Goal: Task Accomplishment & Management: Manage account settings

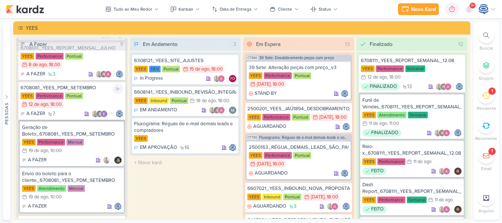
scroll to position [44, 0]
click at [67, 108] on div "YEES Performance Pontual 12/8 12 de ago , 18:00" at bounding box center [72, 100] width 103 height 16
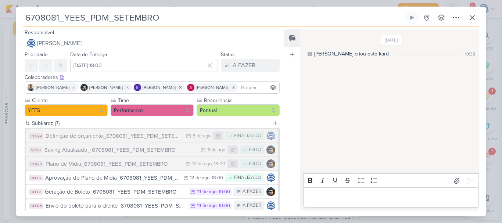
scroll to position [58, 0]
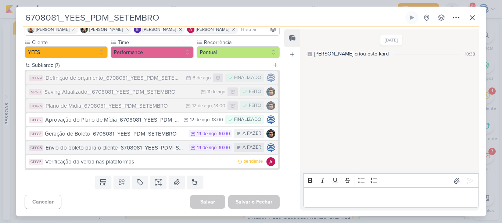
click at [120, 150] on div "Envio do boleto para o cliente_6708081_YEES_PDM_SETEMBRO" at bounding box center [116, 148] width 140 height 8
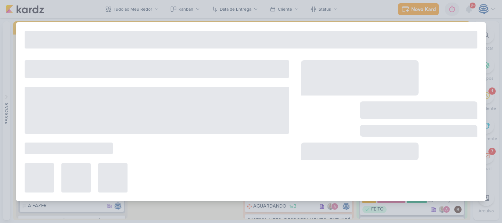
type input "Envio do boleto para o cliente_6708081_YEES_PDM_SETEMBRO"
type input "19 de agosto de 2025 às 10:00"
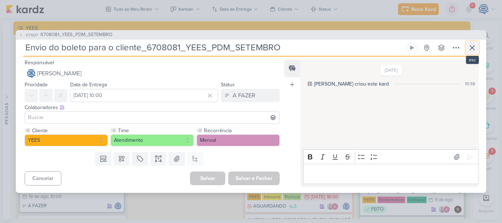
click at [471, 49] on icon at bounding box center [472, 48] width 4 height 4
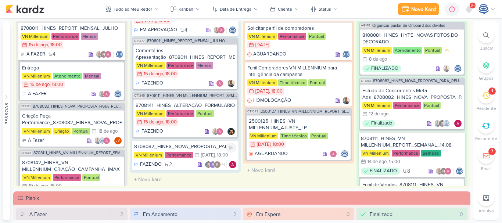
scroll to position [0, 0]
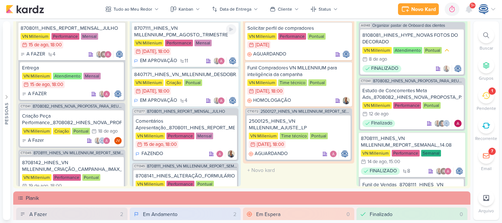
click at [190, 34] on div "8707111_HINES_VN MILLENNIUM_PDM_AGOSTO_TRIMESTRE" at bounding box center [185, 31] width 103 height 13
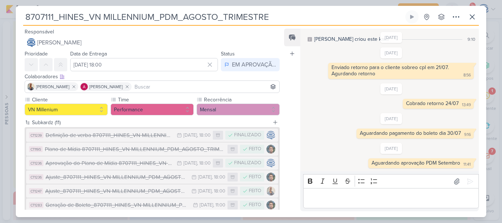
scroll to position [114, 0]
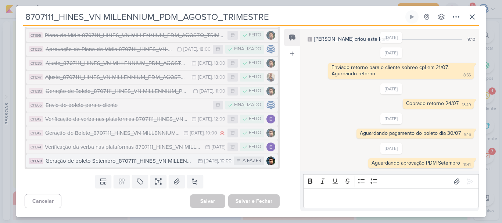
click at [142, 160] on div "Geração de boleto Setembro_8707111_HINES_VN MILLENNIUM_PDM_AGOSTO_TRIMESTRE" at bounding box center [120, 161] width 149 height 8
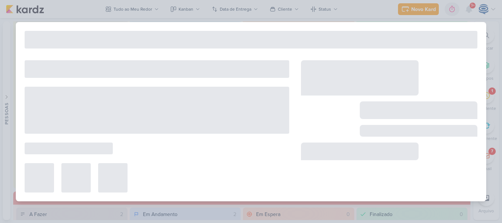
type input "Geração de boleto Setembro_8707111_HINES_VN MILLENNIUM_PDM_AGOSTO_TRIMESTRE"
type input "27 de agosto de 2025 às 10:00"
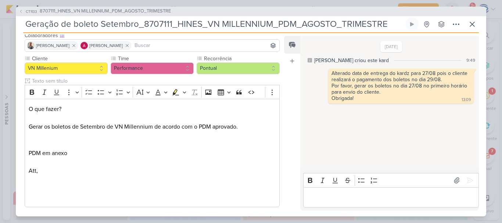
scroll to position [0, 0]
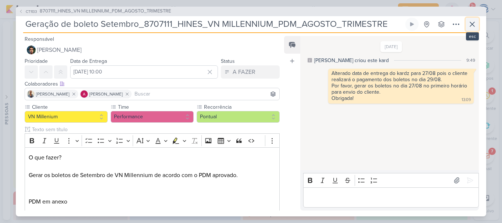
click at [472, 23] on icon at bounding box center [472, 24] width 9 height 9
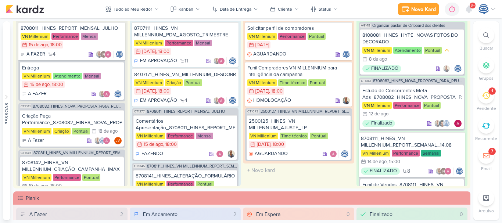
click at [483, 98] on icon at bounding box center [486, 96] width 8 height 8
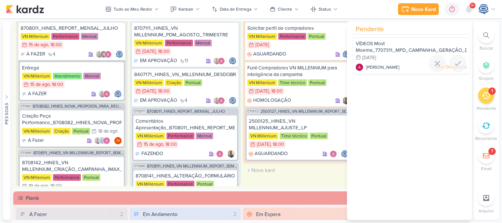
click at [417, 49] on span "VÍDEOS Most Moema_7707311_MPD_CAMPANHA_GERAÇÃO_DEMANDA_GOOGLE_ADS" at bounding box center [440, 47] width 169 height 13
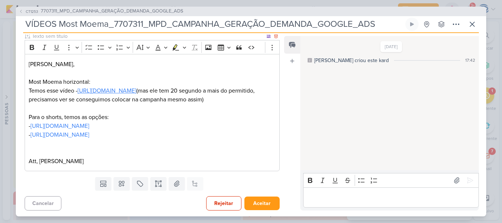
scroll to position [72, 0]
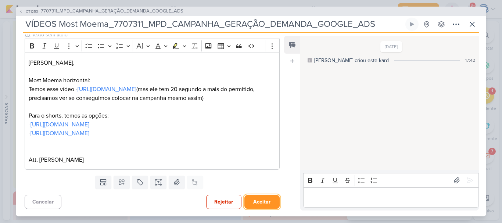
click at [263, 201] on button "Aceitar" at bounding box center [262, 202] width 35 height 14
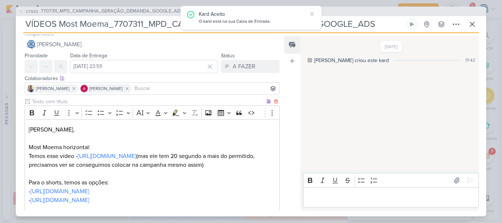
scroll to position [0, 0]
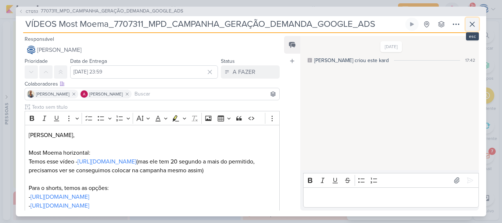
click at [474, 22] on icon at bounding box center [472, 24] width 9 height 9
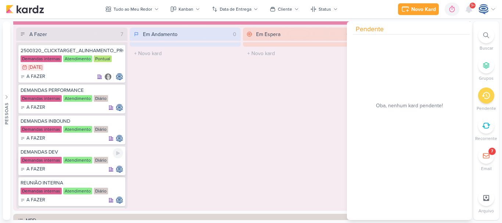
scroll to position [75, 0]
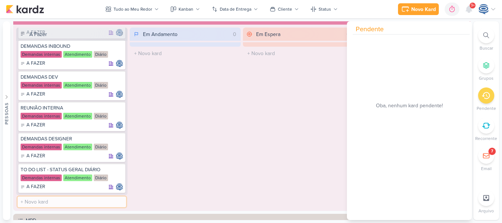
click at [86, 201] on input "text" at bounding box center [72, 202] width 108 height 11
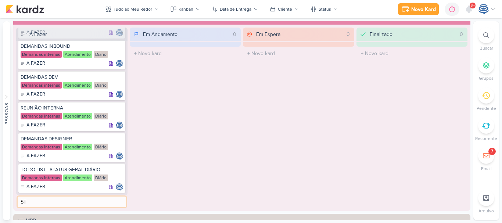
type input "S"
type input "ATUALIZAÇÃO STATUS SEMANAL"
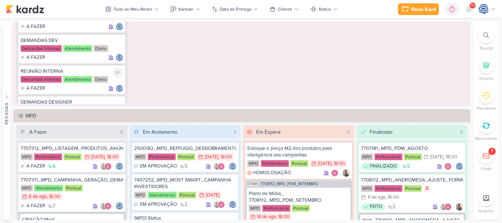
scroll to position [106, 0]
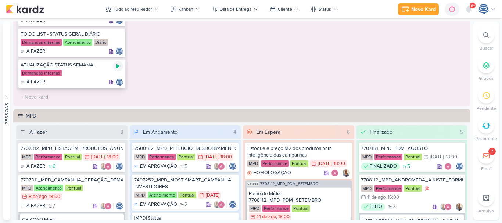
click at [117, 65] on icon at bounding box center [118, 66] width 6 height 6
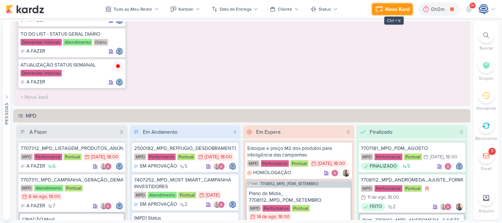
click at [393, 8] on div "Novo Kard" at bounding box center [397, 10] width 25 height 8
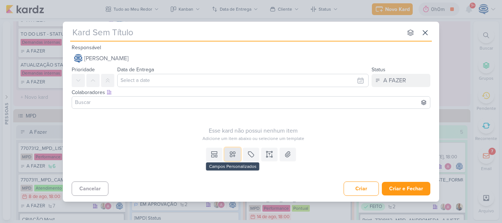
click at [225, 152] on button at bounding box center [233, 154] width 16 height 13
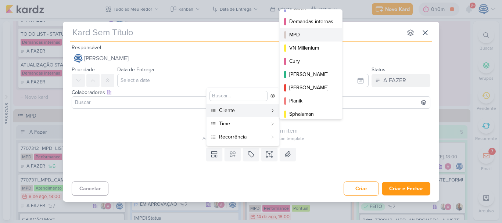
scroll to position [80, 0]
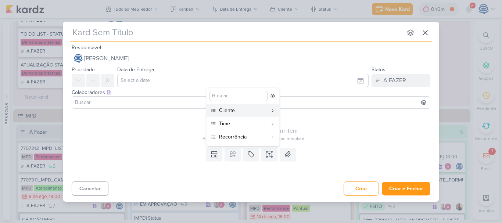
click at [383, 125] on div "Esse kard não possui nenhum item Adicione um item abaixo ou selecione um templa…" at bounding box center [253, 127] width 363 height 30
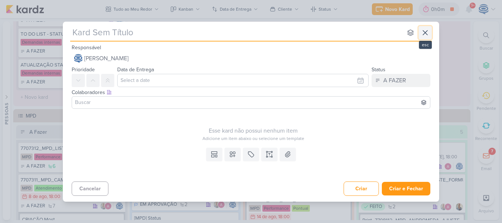
click at [428, 32] on icon at bounding box center [425, 32] width 9 height 9
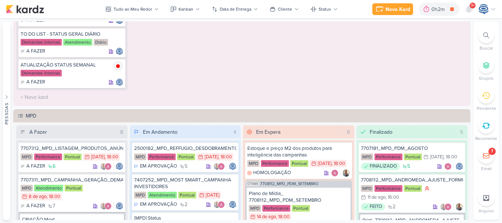
click at [487, 33] on icon at bounding box center [487, 35] width 6 height 6
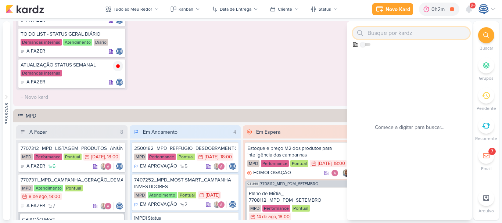
paste input "2500182_MPD_REFFUGIO_DESDOBRAMENTO_CRIATIVOS_V3"
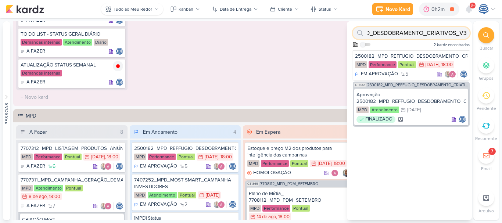
type input "2500182_MPD_REFFUGIO_DESDOBRAMENTO_CRIATIVOS_V3"
click at [441, 32] on input "2500182_MPD_REFFUGIO_DESDOBRAMENTO_CRIATIVOS_V3" at bounding box center [411, 33] width 117 height 12
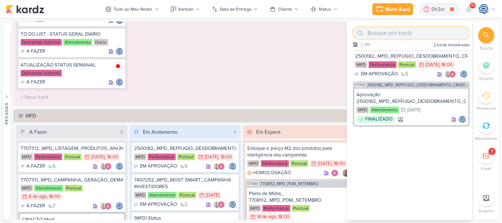
paste input "7708011_MPD_REPORT_MENSAL_JULHO"
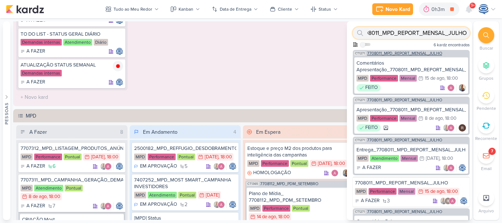
type input "7708011_MPD_REPORT_MENSAL_JULHO"
click at [404, 51] on div "CT1271 7708011_MPD_REPORT_MENSAL_JULHO" at bounding box center [411, 53] width 117 height 6
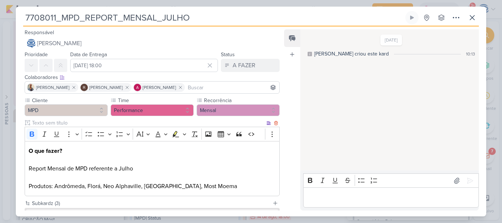
scroll to position [82, 0]
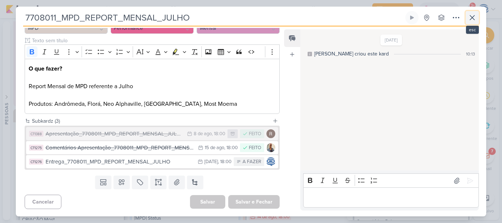
click at [471, 15] on icon at bounding box center [472, 17] width 9 height 9
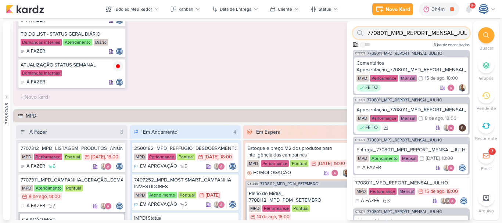
click at [446, 28] on input "7708011_MPD_REPORT_MENSAL_JULHO" at bounding box center [411, 33] width 117 height 12
paste input "7408061_MPD_FLORÁ_CRIAÇÃO_PEÇAS_EVOLUÇÃO_DE_OBRA"
click at [446, 28] on input "7408061_MPD_FLORÁ_CRIAÇÃO_PEÇAS_EVOLUÇÃO_DE_OBRA" at bounding box center [411, 33] width 117 height 12
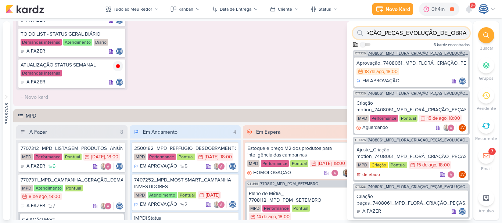
type input "7408061_MPD_FLORÁ_CRIAÇÃO_PEÇAS_EVOLUÇÃO_DE_OBRA"
click at [418, 51] on div "CT1326 7408061_MPD_FLORÁ_CRIAÇÃO_PEÇAS_EVOLUÇÃO_DE_OBRA" at bounding box center [411, 53] width 117 height 6
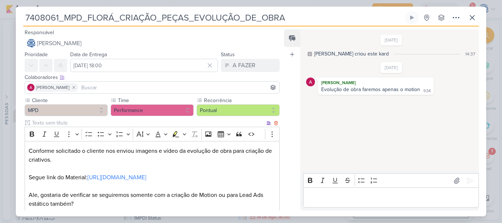
scroll to position [109, 0]
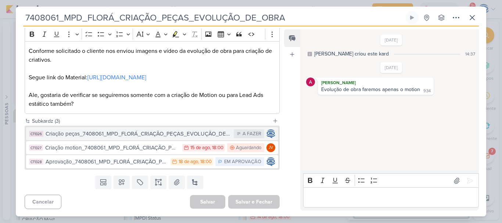
click at [143, 135] on div "Criação peças_7408061_MPD_FLORÁ_CRIAÇÃO_PEÇAS_EVOLUÇÃO_DE_OBRA" at bounding box center [138, 134] width 185 height 8
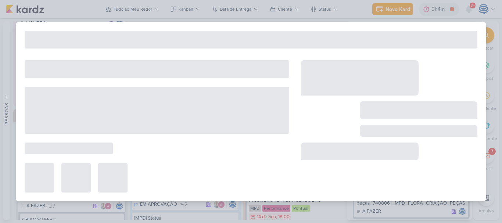
type input "Criação peças_7408061_MPD_FLORÁ_CRIAÇÃO_PEÇAS_EVOLUÇÃO_DE_OBRA"
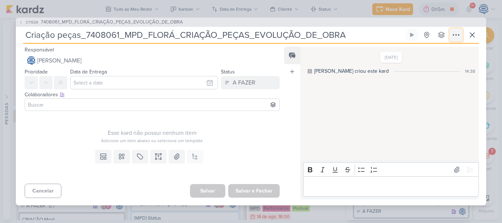
click at [452, 35] on button at bounding box center [456, 34] width 13 height 13
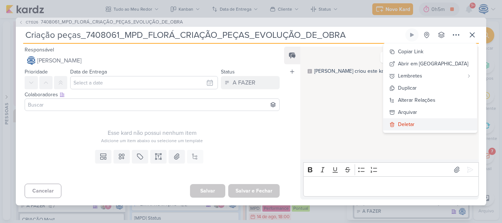
click at [415, 126] on div "Deletar" at bounding box center [406, 125] width 17 height 8
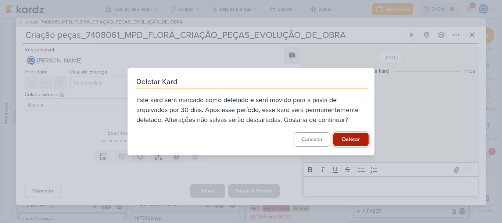
click at [350, 139] on button "Deletar" at bounding box center [350, 140] width 35 height 14
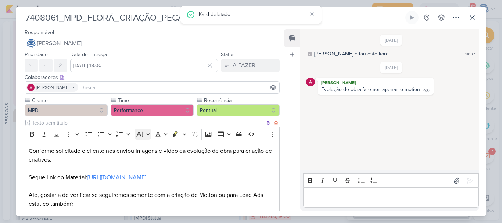
scroll to position [95, 0]
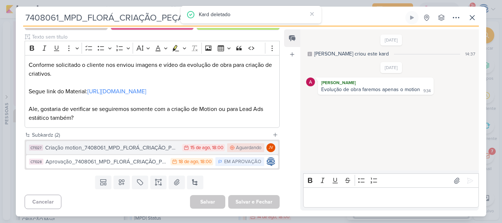
click at [127, 150] on div "Criação motion_7408061_MPD_FLORÁ_CRIAÇÃO_PEÇAS_EVOLUÇÃO_DE_OBRA" at bounding box center [111, 148] width 133 height 8
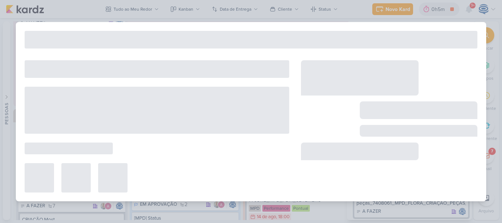
type input "Criação motion_7408061_MPD_FLORÁ_CRIAÇÃO_PEÇAS_EVOLUÇÃO_DE_OBRA"
type input "[DATE] 18:00"
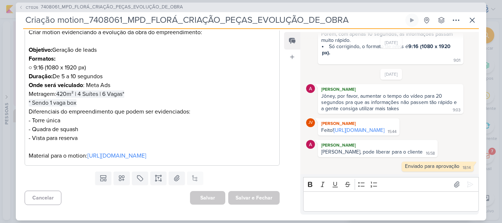
scroll to position [0, 0]
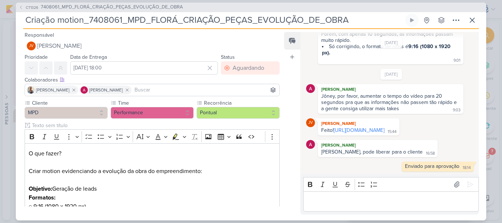
drag, startPoint x: 122, startPoint y: 21, endPoint x: 89, endPoint y: 24, distance: 33.2
click at [89, 24] on input "Criação motion_7408061_MPD_FLORÁ_CRIAÇÃO_PEÇAS_EVOLUÇÃO_DE_OBRA" at bounding box center [213, 20] width 381 height 13
drag, startPoint x: 123, startPoint y: 21, endPoint x: 90, endPoint y: 18, distance: 32.9
click at [90, 18] on input "Criação motion_7408061_MPD_FLORÁ_CRIAÇÃO_PEÇAS_EVOLUÇÃO_DE_OBRA" at bounding box center [213, 20] width 381 height 13
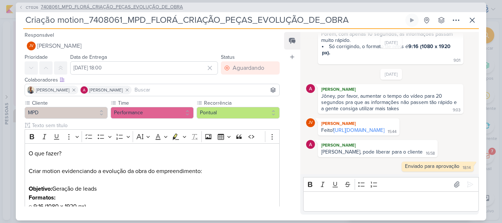
click at [110, 7] on span "7408061_MPD_FLORÁ_CRIAÇÃO_PEÇAS_EVOLUÇÃO_DE_OBRA" at bounding box center [112, 7] width 142 height 7
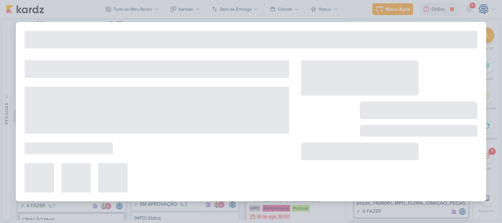
type input "7408061_MPD_FLORÁ_CRIAÇÃO_PEÇAS_EVOLUÇÃO_DE_OBRA"
type input "[DATE] 18:00"
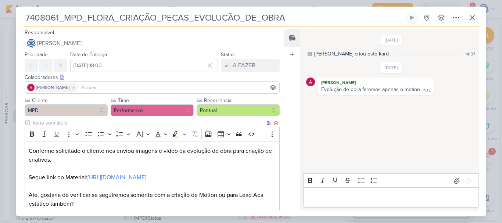
scroll to position [95, 0]
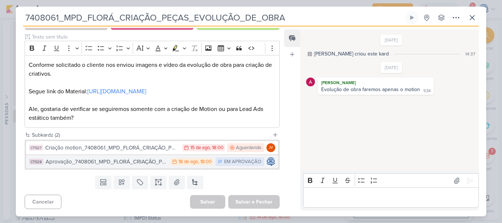
click at [187, 162] on div "18 de ago" at bounding box center [188, 162] width 19 height 5
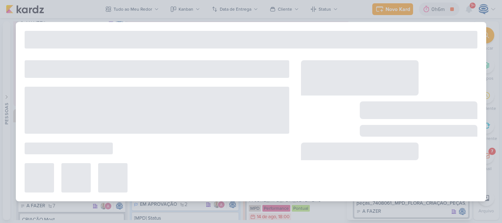
type input "Aprovação_7408061_MPD_FLORÁ_CRIAÇÃO_PEÇAS_EVOLUÇÃO_DE_OBRA"
type input "[DATE] 18:00"
select select
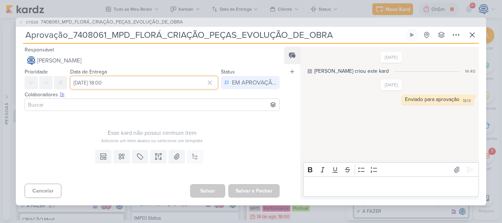
click at [122, 83] on input "[DATE] 18:00" at bounding box center [144, 82] width 148 height 13
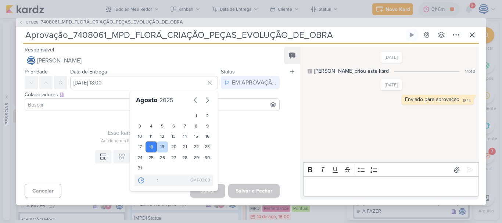
click at [161, 149] on div "19" at bounding box center [162, 147] width 11 height 11
type input "19 de agosto de 2025 às 18:00"
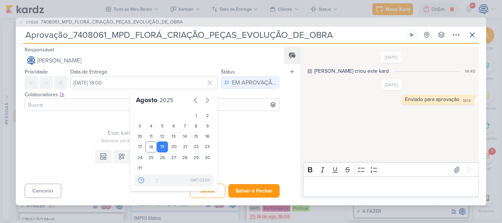
click at [232, 160] on div "Templates Campos Personalizados Marcadores Caixa De Texto Anexo Este kard já é …" at bounding box center [149, 164] width 267 height 34
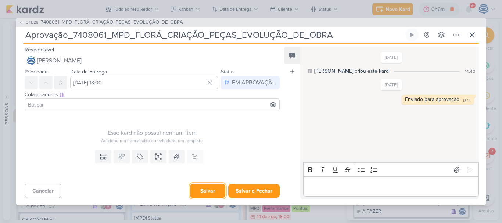
click at [209, 191] on button "Salvar" at bounding box center [207, 191] width 35 height 14
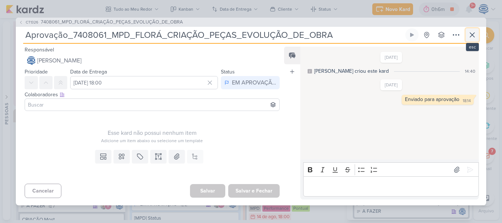
click at [472, 33] on icon at bounding box center [472, 35] width 9 height 9
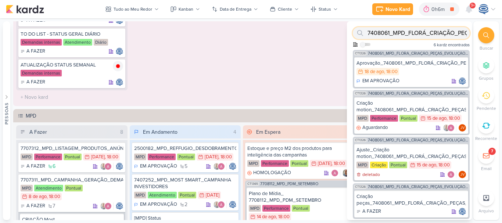
click at [433, 34] on input "7408061_MPD_FLORÁ_CRIAÇÃO_PEÇAS_EVOLUÇÃO_DE_OBRA" at bounding box center [411, 33] width 117 height 12
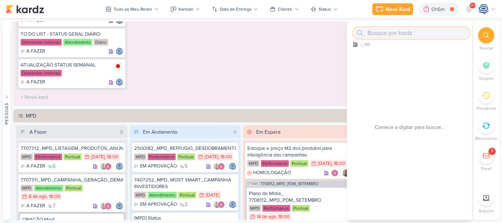
paste input "7708112_MPD_ANDROMEDA_AJUSTE_FORMULÁRIO"
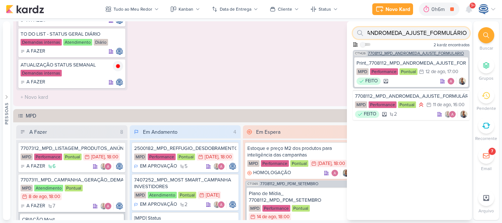
type input "7708112_MPD_ANDROMEDA_AJUSTE_FORMULÁRIO"
click at [421, 54] on span "7708112_MPD_ANDROMEDA_AJUSTE_FORMULÁRIO" at bounding box center [416, 53] width 96 height 4
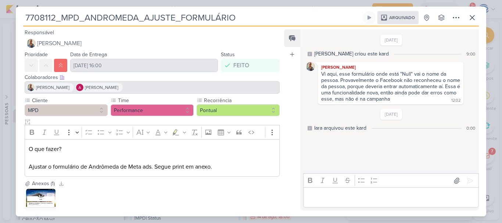
scroll to position [58, 0]
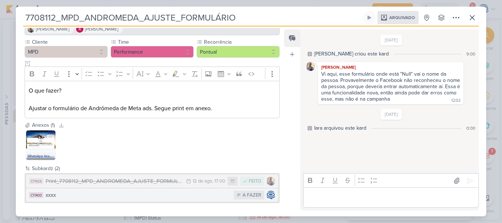
click at [208, 194] on div "xxxx" at bounding box center [138, 195] width 185 height 8
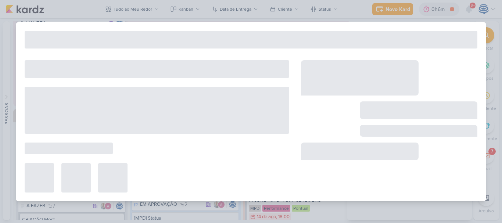
type input "xxxx"
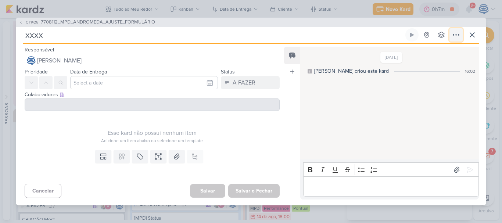
click at [454, 38] on icon at bounding box center [456, 35] width 9 height 9
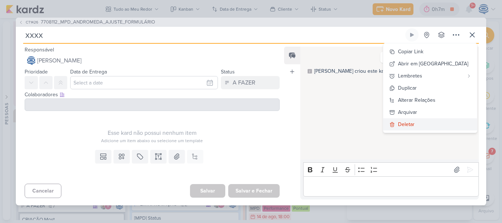
click at [443, 130] on button "Deletar" at bounding box center [430, 124] width 94 height 12
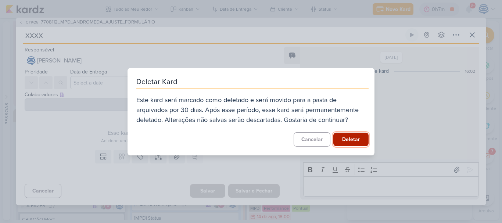
click at [346, 139] on button "Deletar" at bounding box center [350, 140] width 35 height 14
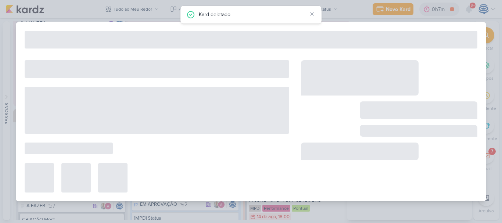
type input "7708112_MPD_ANDROMEDA_AJUSTE_FORMULÁRIO"
type input "11 de agosto de 2025 às 16:00"
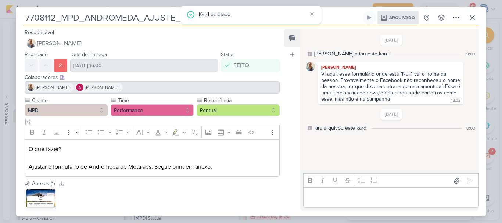
scroll to position [44, 0]
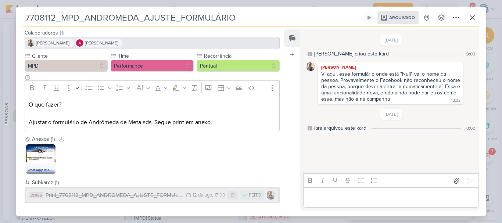
click at [186, 194] on icon at bounding box center [188, 195] width 4 height 4
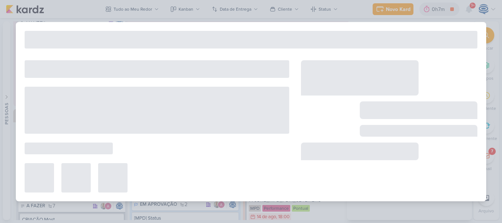
type input "Print_7708112_MPD_ANDROMEDA_AJUSTE_FORMULÁRIO"
type input "12 de agosto de 2025 às 17:00"
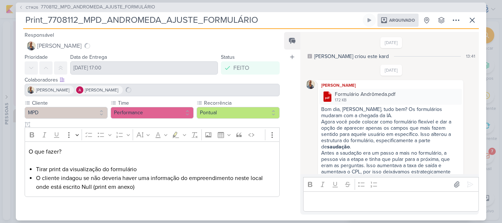
scroll to position [104, 0]
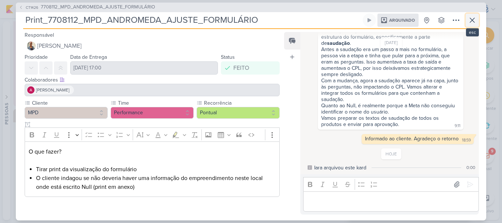
click at [471, 19] on icon at bounding box center [472, 20] width 9 height 9
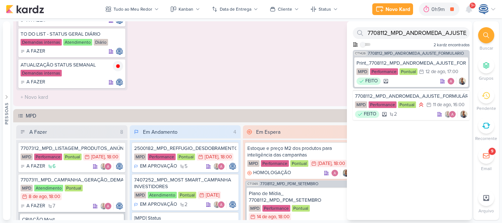
drag, startPoint x: 441, startPoint y: 25, endPoint x: 440, endPoint y: 36, distance: 10.7
click at [440, 36] on div "7708112_MPD_ANDROMEDA_AJUSTE_FORMULÁRIO Como admin, ative para buscar em todos …" at bounding box center [409, 35] width 125 height 29
click at [440, 36] on input "7708112_MPD_ANDROMEDA_AJUSTE_FORMULÁRIO" at bounding box center [411, 33] width 117 height 12
type input "v"
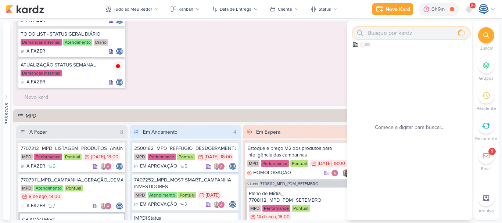
paste input "7708131_MPD_NEO_ALPHAVILLE_AJUSTEE_CAMPANHA"
click at [425, 32] on input "7708131_MPD_NEO_ALPHAVILLE_AJUSTEE_CAMPANHA" at bounding box center [411, 33] width 117 height 12
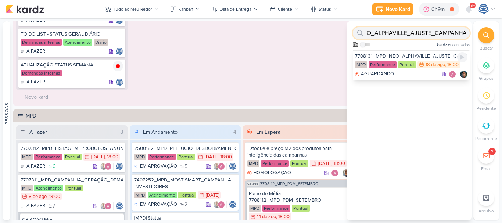
type input "7708131_MPD_NEO_ALPHAVILLE_AJUSTE_CAMPANHA"
click at [422, 54] on div "7708131_MPD_NEO_ALPHAVILLE_AJUSTE_CAMPANHA" at bounding box center [411, 56] width 113 height 7
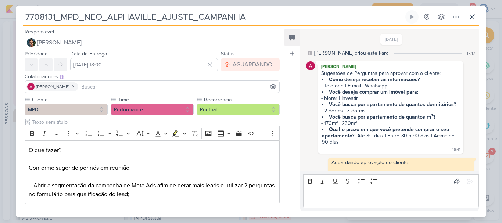
scroll to position [157, 0]
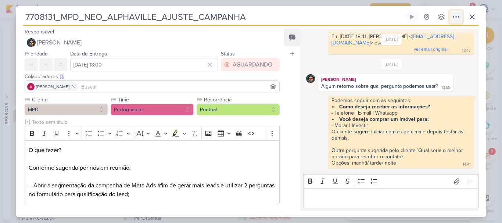
click at [462, 18] on button at bounding box center [456, 16] width 13 height 13
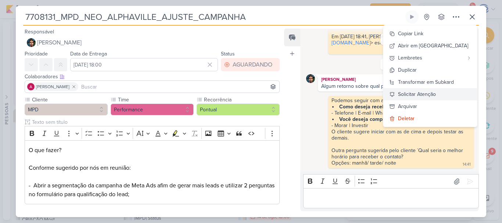
click at [428, 94] on div "Solicitar Atenção" at bounding box center [417, 94] width 38 height 8
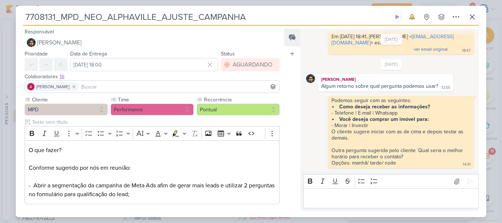
scroll to position [22, 0]
click at [474, 14] on icon at bounding box center [472, 17] width 9 height 9
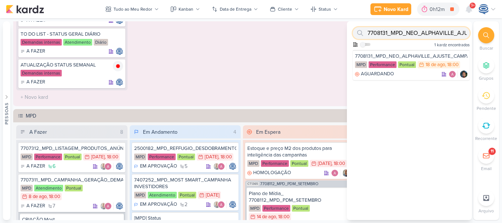
click at [434, 37] on input "7708131_MPD_NEO_ALPHAVILLE_AJUSTE_CAMPANHA" at bounding box center [411, 33] width 117 height 12
paste input "8407171_HINES_VN_MILLENNIUM_DESDOBRAMENTO_DE_PEÇAS_V1"
click at [434, 37] on input "8407171_HINES_VN_MILLENNIUM_DESDOBRAMENTO_DE_PEÇAS_V1" at bounding box center [411, 33] width 117 height 12
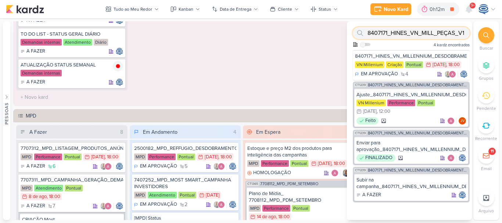
scroll to position [0, 0]
type input "_"
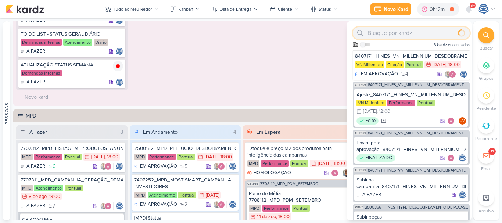
paste input "8407171_HINES_VN_MILLENNIUM_DESDOBRAMENTO_DE_PEÇAS_V1"
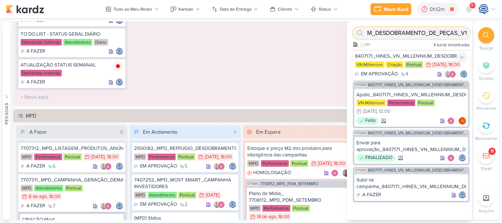
type input "8407171_HINES_VN_MILLENNIUM_DESDOBRAMENTO_DE_PEÇAS_V1"
click at [436, 54] on div "8407171_HINES_VN_MILLENNIUM_DESDOBRAMENTO_DE_PEÇAS_V1" at bounding box center [411, 56] width 113 height 7
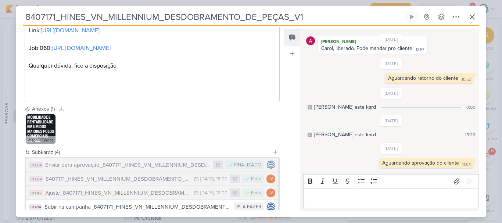
scroll to position [245, 0]
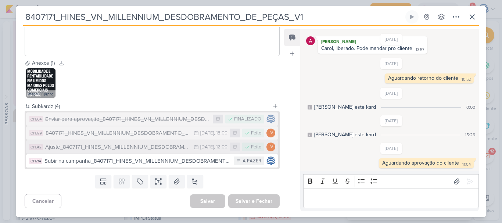
click at [143, 147] on div "Ajuste_8407171_HINES_VN_MILLENNIUM_DESDOBRAMENTO_DE_PEÇAS_V1" at bounding box center [117, 147] width 145 height 8
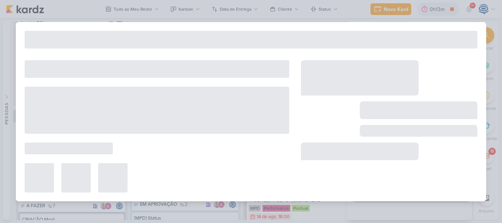
type input "Ajuste_8407171_HINES_VN_MILLENNIUM_DESDOBRAMENTO_DE_PEÇAS_V1"
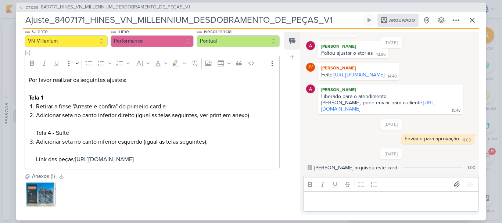
scroll to position [103, 0]
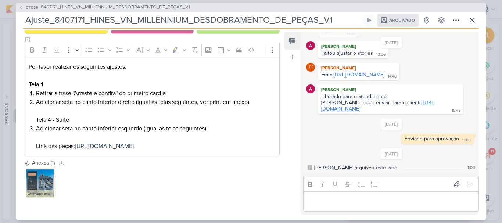
click at [341, 103] on link "https://drive.google.com/drive/folders/1SDYNgnZ5hglx8kVCnnbv5iHXez3-djBX" at bounding box center [378, 106] width 114 height 13
click at [474, 23] on icon at bounding box center [472, 20] width 9 height 9
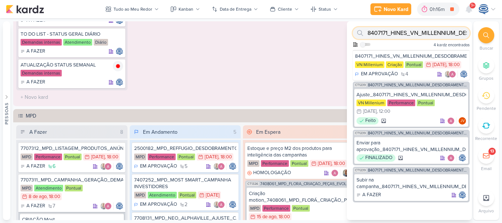
click at [414, 33] on input "8407171_HINES_VN_MILLENNIUM_DESDOBRAMENTO_DE_PEÇAS_V1" at bounding box center [411, 33] width 117 height 12
paste input "8708011_HINES_REPORT_MENSAL_JULHO"
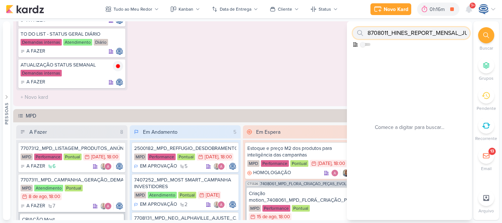
scroll to position [0, 17]
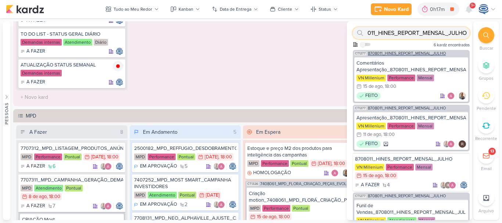
type input "8708011_HINES_REPORT_MENSAL_JULHO"
click at [428, 53] on span "8708011_HINES_REPORT_MENSAL_JULHO" at bounding box center [407, 53] width 78 height 4
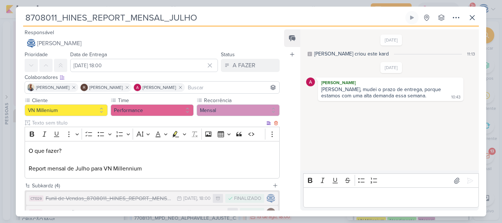
scroll to position [79, 0]
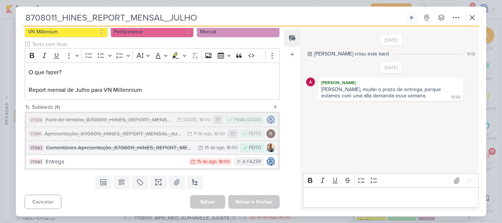
click at [154, 146] on div "Comentários Apresentação_8708011_HINES_REPORT_MENSAL_JULHO" at bounding box center [120, 148] width 149 height 8
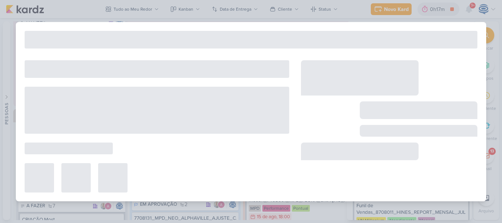
type input "Comentários Apresentação_8708011_HINES_REPORT_MENSAL_JULHO"
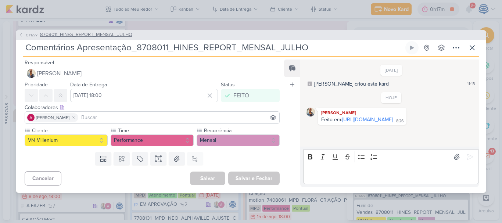
click at [93, 31] on span "8708011_HINES_REPORT_MENSAL_JULHO" at bounding box center [86, 34] width 92 height 7
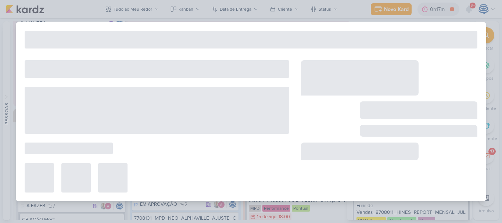
type input "8708011_HINES_REPORT_MENSAL_JULHO"
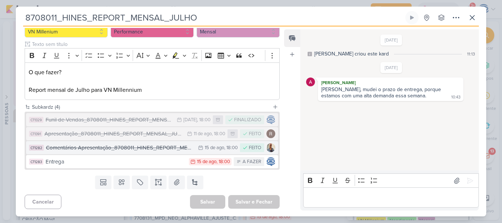
click at [186, 151] on div "Comentários Apresentação_8708011_HINES_REPORT_MENSAL_JULHO" at bounding box center [120, 148] width 149 height 8
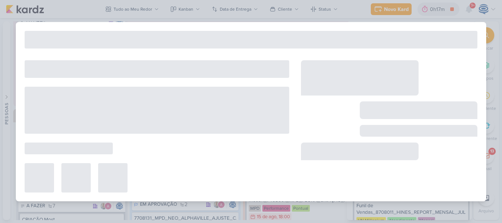
type input "Comentários Apresentação_8708011_HINES_REPORT_MENSAL_JULHO"
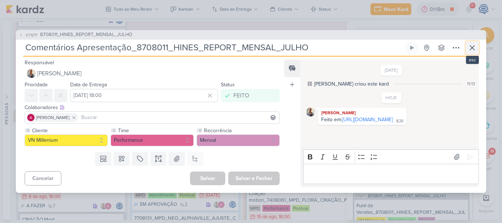
click at [471, 46] on icon at bounding box center [472, 48] width 4 height 4
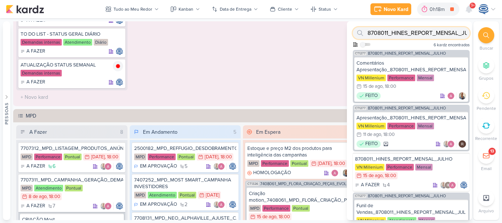
click at [448, 31] on input "8708011_HINES_REPORT_MENSAL_JULHO" at bounding box center [411, 33] width 117 height 12
paste input "870808"
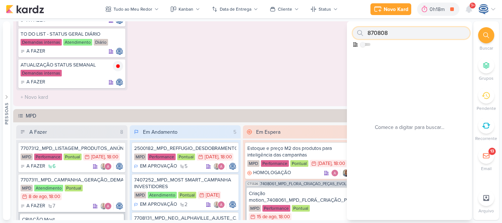
click at [448, 31] on input "870808" at bounding box center [411, 33] width 117 height 12
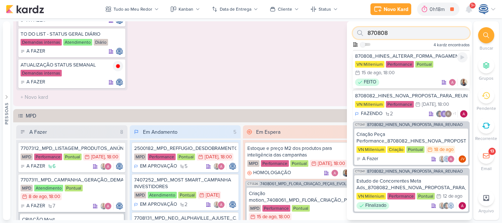
type input "870808"
click at [410, 54] on div "870808_HINES_ALTERAR_FORMA_PAGAMENTO_META_ADS" at bounding box center [411, 56] width 113 height 7
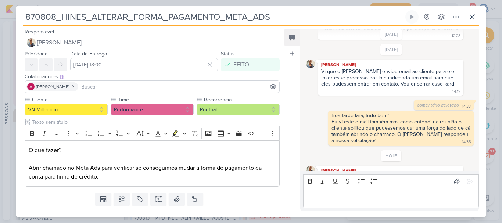
scroll to position [78, 0]
click at [478, 19] on button at bounding box center [472, 16] width 13 height 13
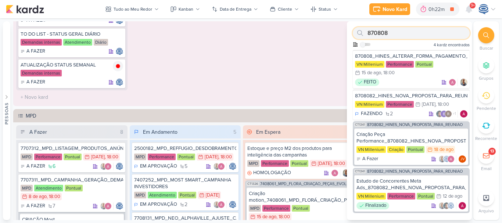
click at [431, 37] on input "870808" at bounding box center [411, 33] width 117 height 12
paste input "8708141_HINES_ALTERAÇÃO_FORMULÁRIO"
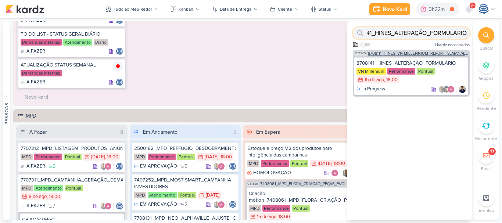
type input "8708141_HINES_ALTERAÇÃO_FORMULÁRIO"
click at [425, 52] on span "8708111_HINES_VN MILLENNIUM_REPORT_SEMANAL_14.08" at bounding box center [418, 53] width 100 height 4
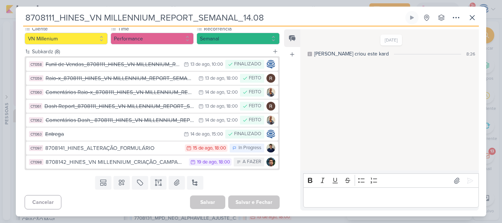
scroll to position [71, 0]
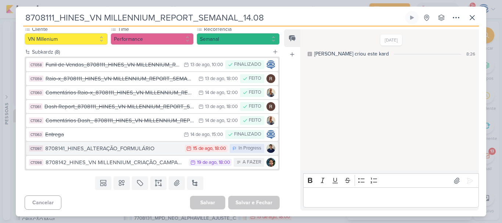
click at [162, 153] on div "8708141_HINES_ALTERAÇÃO_FORMULÁRIO" at bounding box center [113, 149] width 136 height 8
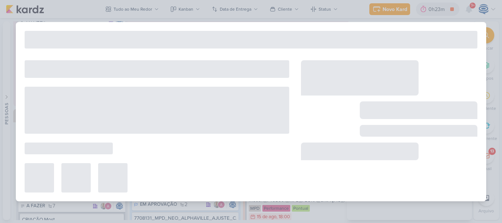
type input "8708141_HINES_ALTERAÇÃO_FORMULÁRIO"
type input "[DATE] 18:00"
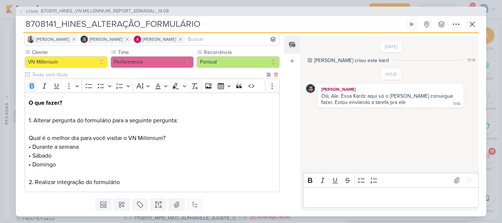
scroll to position [0, 0]
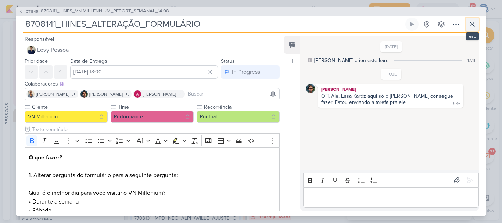
click at [470, 24] on icon at bounding box center [472, 24] width 9 height 9
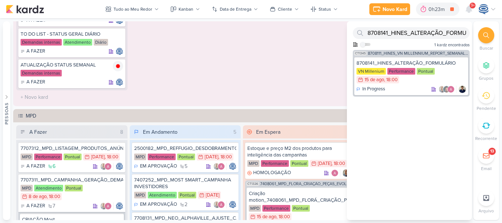
click at [484, 39] on div at bounding box center [486, 35] width 16 height 16
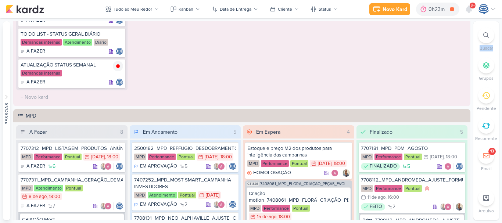
click at [484, 39] on div at bounding box center [486, 35] width 16 height 16
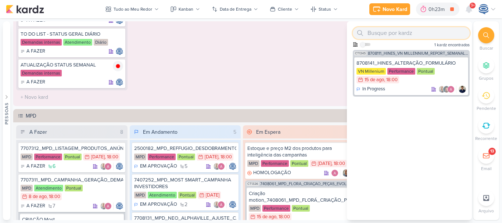
paste input "8708142_HINES_CRIAÇÃO_CAMPANHA_IMAX_GOOGLE_ADS"
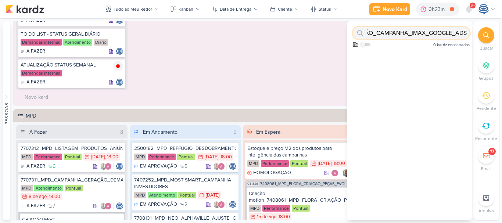
click at [436, 32] on input "8708142_HINES_CRIAÇÃO_CAMPANHA_IMAX_GOOGLE_ADS" at bounding box center [411, 33] width 117 height 12
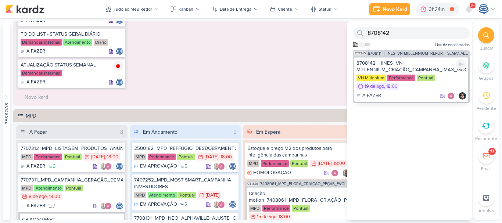
click at [403, 63] on div "8708142_HINES_VN MILLENNIUM_CRIAÇÃO_CAMPANHA_IMAX_GOOGLE_ADS" at bounding box center [412, 66] width 110 height 13
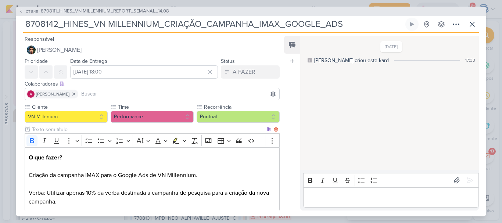
scroll to position [42, 0]
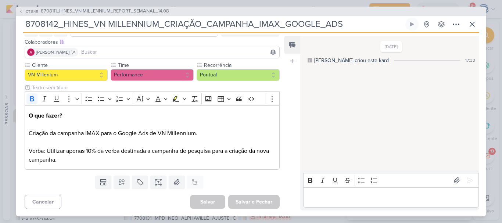
drag, startPoint x: 363, startPoint y: 28, endPoint x: 12, endPoint y: 17, distance: 351.3
click at [12, 17] on div "CT1345 8708111_HINES_VN MILLENNIUM_REPORT_SEMANAL_14.08 8708142_HINES_VN MILLEN…" at bounding box center [251, 111] width 502 height 223
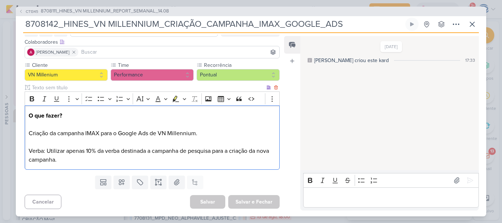
click at [221, 149] on p "O que fazer? Criação da campanha IMAX para o Google Ads de VN Millennium. Verba…" at bounding box center [152, 137] width 247 height 53
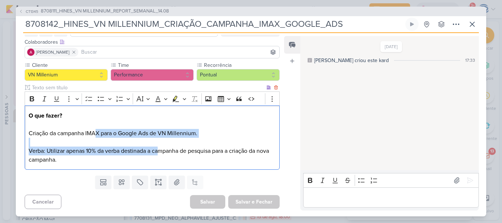
drag, startPoint x: 97, startPoint y: 129, endPoint x: 163, endPoint y: 151, distance: 69.9
click at [163, 151] on p "O que fazer? Criação da campanha IMAX para o Google Ads de VN Millennium. Verba…" at bounding box center [152, 137] width 247 height 53
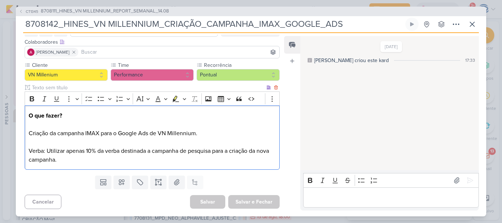
click at [175, 167] on div "O que fazer? Criação da campanha IMAX para o Google Ads de VN Millennium. Verba…" at bounding box center [152, 138] width 255 height 64
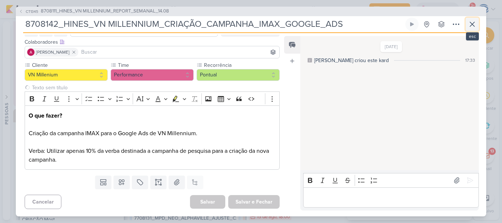
click at [474, 25] on icon at bounding box center [472, 24] width 4 height 4
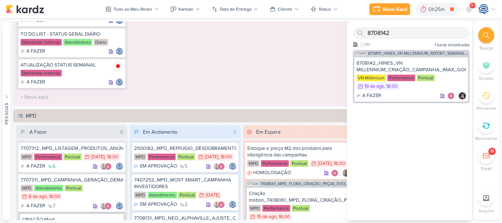
click at [486, 39] on div at bounding box center [486, 35] width 16 height 16
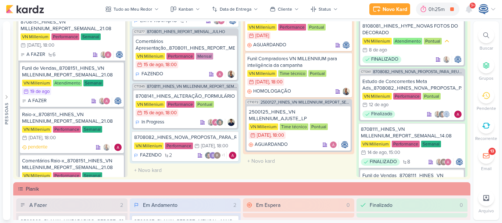
scroll to position [910, 0]
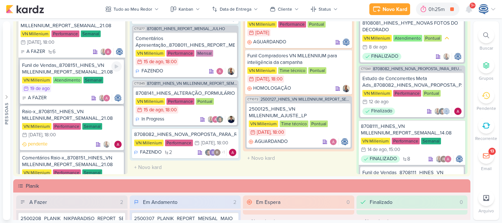
click at [65, 64] on div "Funil de Vendas_8708151_HINES_VN MILLENNIUM_REPORT_SEMANAL_21.08" at bounding box center [72, 68] width 100 height 13
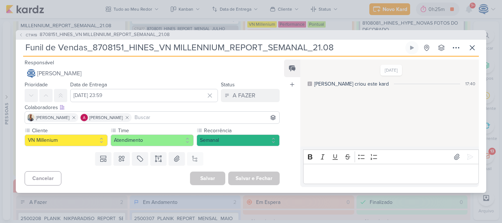
drag, startPoint x: 344, startPoint y: 46, endPoint x: 15, endPoint y: 29, distance: 329.1
click at [15, 29] on div "CT1419 8708151_HINES_VN MILLENNIUM_REPORT_SEMANAL_21.08 Funil de Vendas_8708151…" at bounding box center [251, 111] width 502 height 223
click at [471, 44] on icon at bounding box center [472, 47] width 9 height 9
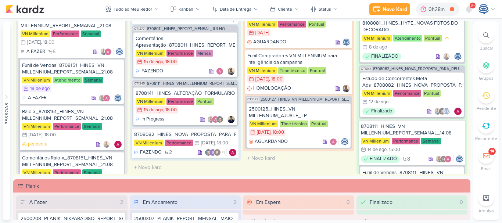
click at [483, 33] on div at bounding box center [486, 35] width 16 height 16
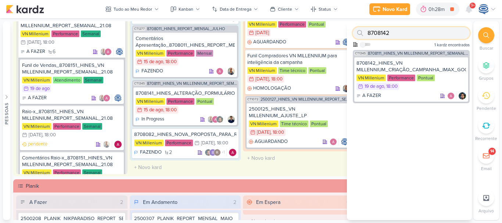
paste input "6707041_YEES_JAÚ1894_PEÇAS_PERFORMANCE"
type input "6707041_YEES_JAÚ1894_PEÇAS_PERFORMANCE"
click at [478, 65] on li "Grupos" at bounding box center [487, 69] width 26 height 24
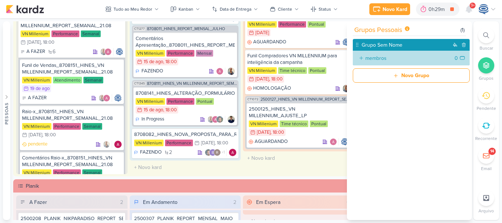
click at [487, 36] on icon at bounding box center [487, 35] width 6 height 6
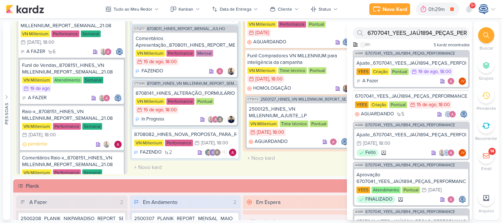
click at [487, 36] on icon at bounding box center [487, 35] width 6 height 6
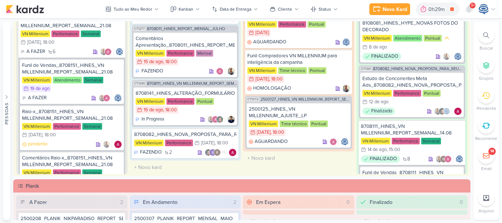
click at [487, 36] on icon at bounding box center [487, 35] width 6 height 6
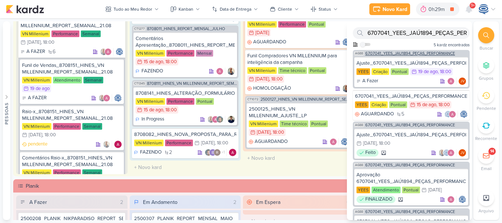
click at [413, 54] on span "6707041_YEES_JAÚ1894_PEÇAS_PERFORMANCE" at bounding box center [410, 53] width 90 height 4
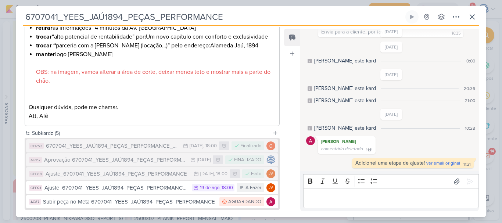
scroll to position [402, 0]
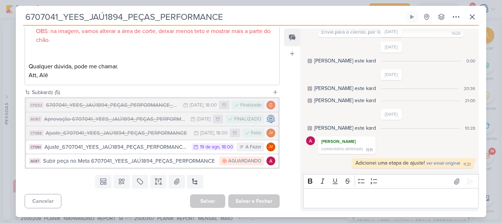
click at [479, 19] on div "6707041_YEES_JAÚ1894_PEÇAS_PERFORMANCE Criado por Alessandra nenhum grupo dispo…" at bounding box center [251, 113] width 471 height 207
click at [474, 18] on icon at bounding box center [472, 17] width 4 height 4
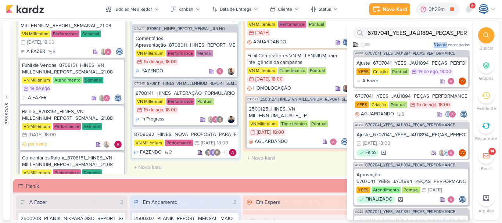
drag, startPoint x: 445, startPoint y: 40, endPoint x: 446, endPoint y: 36, distance: 4.2
click at [446, 36] on div "6707041_YEES_JAÚ1894_PEÇAS_PERFORMANCE Como admin, ative para buscar em todos o…" at bounding box center [409, 35] width 125 height 29
click at [446, 36] on input "6707041_YEES_JAÚ1894_PEÇAS_PERFORMANCE" at bounding box center [411, 33] width 117 height 12
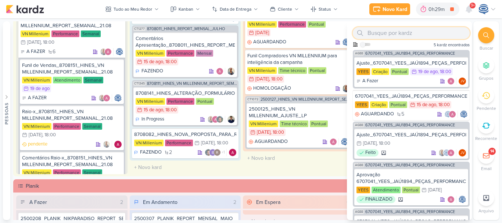
paste input "6707252_YEES_ANALISE_DE_CONCORRENTES"
click at [446, 36] on input "6707252_YEES_ANALISE_DE_CONCORRENTES" at bounding box center [411, 33] width 117 height 12
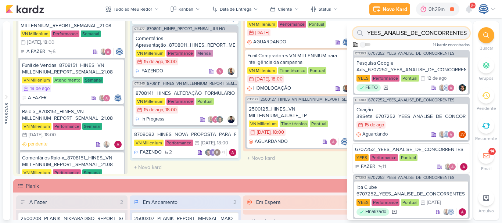
type input "6707252_YEES_ANALISE_DE_CONCORRENTES"
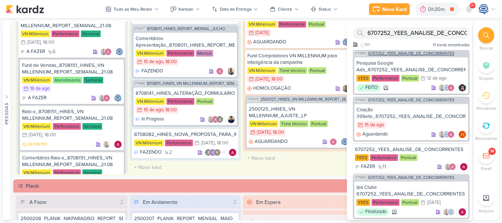
click at [415, 54] on span "6707252_YEES_ANALISE_DE_CONCORRENTES" at bounding box center [411, 53] width 86 height 4
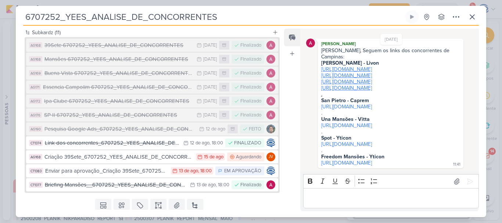
scroll to position [212, 0]
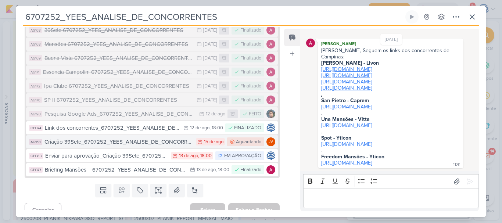
click at [116, 138] on div "Criação 39Sete_6707252_YEES_ANALISE_DE_CONCORRENTES" at bounding box center [118, 142] width 148 height 8
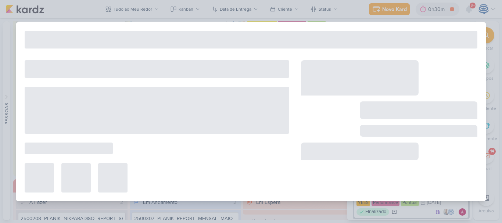
type input "Criação 39Sete_6707252_YEES_ANALISE_DE_CONCORRENTES"
type input "15 de agosto de 2025 às 23:59"
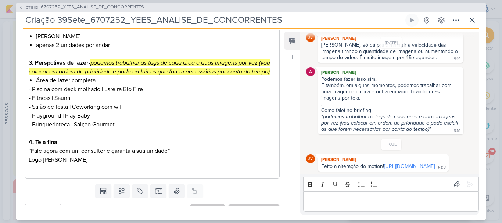
scroll to position [383, 0]
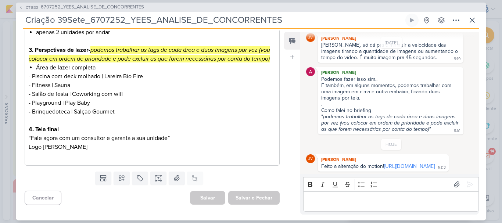
click at [98, 9] on span "6707252_YEES_ANALISE_DE_CONCORRENTES" at bounding box center [92, 7] width 103 height 7
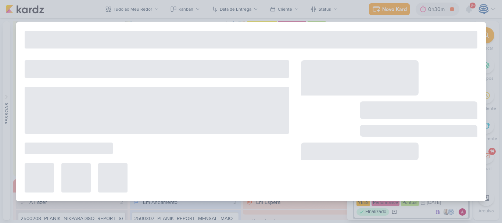
type input "6707252_YEES_ANALISE_DE_CONCORRENTES"
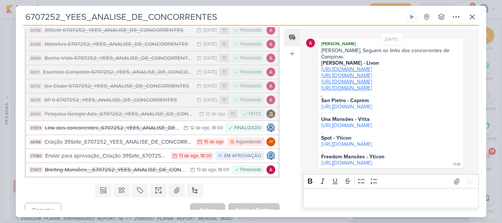
scroll to position [44, 0]
click at [468, 14] on icon at bounding box center [472, 17] width 9 height 9
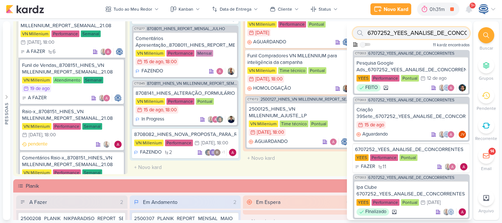
click at [398, 32] on input "6707252_YEES_ANALISE_DE_CONCORRENTES" at bounding box center [411, 33] width 117 height 12
paste input "6707295_YEES_ESSÊNCIA_CAMPOLIM_CLIENTE_OCULTO"
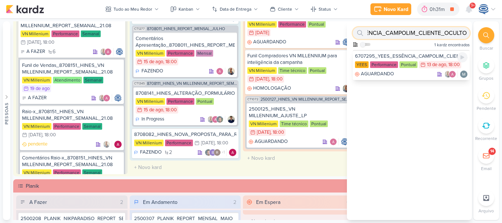
type input "6707295_YEES_ESSÊNCIA_CAMPOLIM_CLIENTE_OCULTO"
click at [411, 54] on div "6707295_YEES_ESSÊNCIA_CAMPOLIM_CLIENTE_OCULTO" at bounding box center [411, 56] width 113 height 7
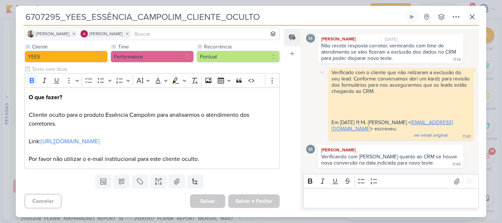
scroll to position [97, 0]
click at [471, 14] on icon at bounding box center [472, 17] width 9 height 9
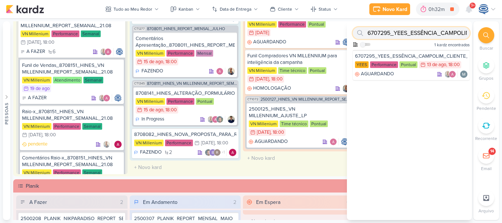
click at [414, 33] on input "6707295_YEES_ESSÊNCIA_CAMPOLIM_CLIENTE_OCULTO" at bounding box center [411, 33] width 117 height 12
paste input "6108051_YEES_CAMPANHA_GERAÇÃO_LEADS"
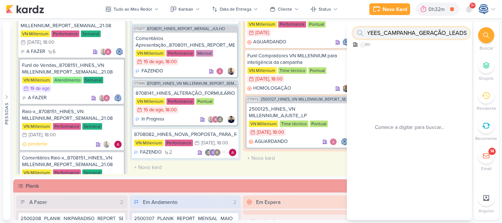
click at [414, 33] on input "6108051_YEES_CAMPANHA_GERAÇÃO_LEADS" at bounding box center [411, 33] width 117 height 12
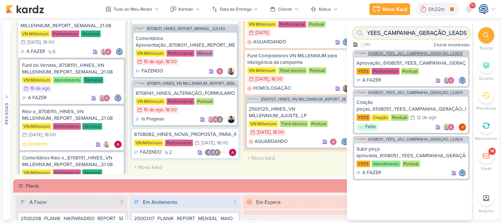
type input "6108051_YEES_CAMPANHA_GERAÇÃO_LEADS"
click at [426, 54] on span "6108051_YEES_JAÚ_CAMPANHA_GERAÇÃO_LEADS" at bounding box center [415, 53] width 94 height 4
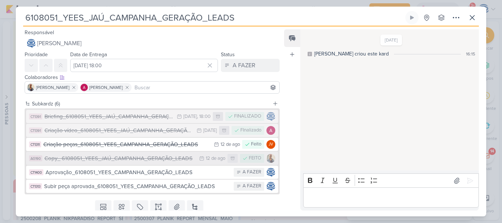
click at [171, 158] on div "Copy_ 6108051_YEES_JAÚ_CAMPANHA_GERAÇÃO_LEADS" at bounding box center [119, 158] width 151 height 8
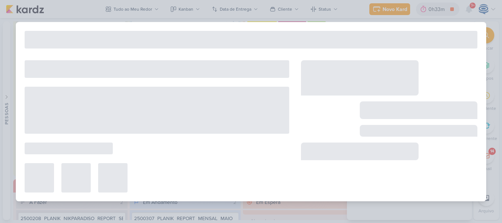
click at [171, 158] on div at bounding box center [157, 126] width 265 height 132
click at [171, 158] on div "8707111_HINES_VN MILLENNIUM_PDM_AGOSTO_TRIMESTRE VN Millenium Performance Mensa…" at bounding box center [185, 49] width 111 height 224
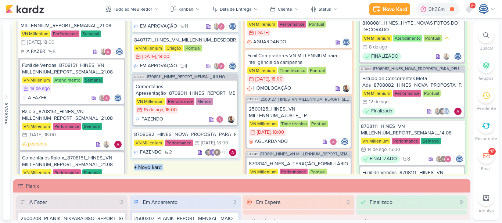
scroll to position [22, 0]
click at [492, 34] on div at bounding box center [486, 35] width 16 height 16
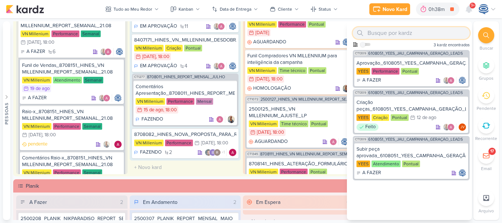
paste input "6108051_YEES_CAMPANHA_GERAÇÃO_LEADS"
type input "6108051_YEES_CAMPANHA_GERAÇÃO_LEADS"
click at [421, 31] on input "6108051_YEES_CAMPANHA_GERAÇÃO_LEADS" at bounding box center [411, 33] width 117 height 12
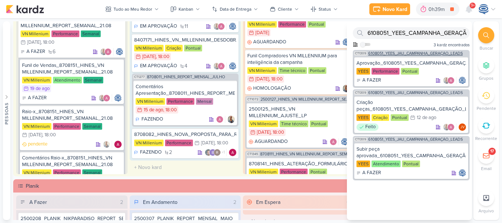
click at [435, 53] on span "6108051_YEES_JAÚ_CAMPANHA_GERAÇÃO_LEADS" at bounding box center [415, 53] width 94 height 4
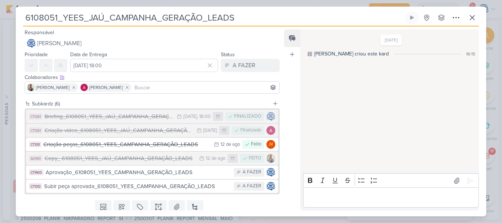
scroll to position [25, 0]
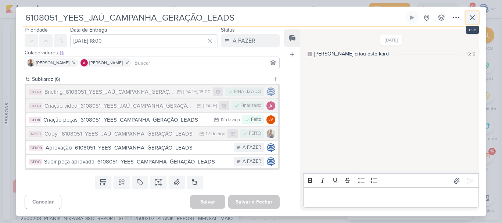
click at [474, 17] on icon at bounding box center [472, 17] width 9 height 9
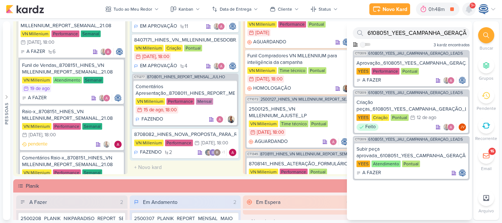
click at [471, 10] on icon at bounding box center [469, 9] width 6 height 7
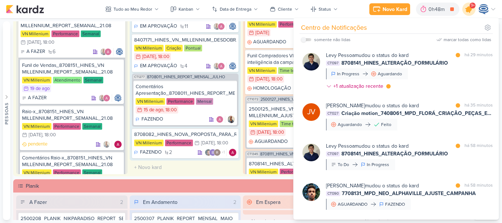
click at [466, 10] on icon at bounding box center [469, 9] width 13 height 13
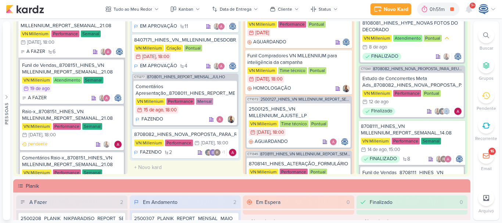
click at [484, 32] on div at bounding box center [486, 35] width 16 height 16
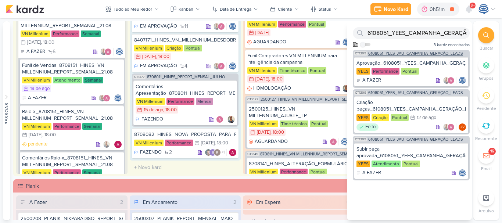
click at [412, 54] on span "6108051_YEES_JAÚ_CAMPANHA_GERAÇÃO_LEADS" at bounding box center [415, 53] width 94 height 4
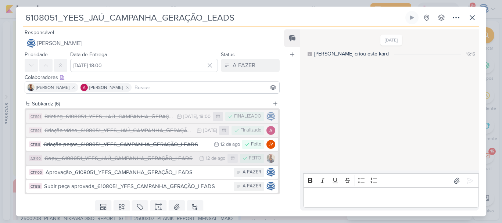
click at [199, 161] on icon at bounding box center [201, 158] width 5 height 5
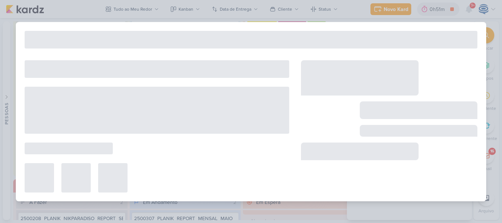
type input "Copy_ 6108051_YEES_JAÚ_CAMPANHA_GERAÇÃO_LEADS"
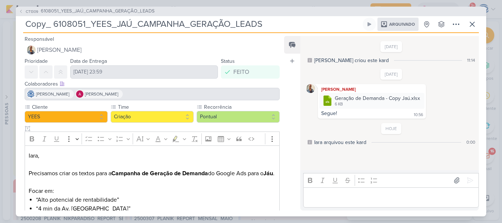
scroll to position [35, 0]
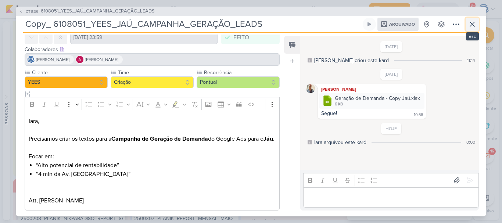
click at [472, 21] on icon at bounding box center [472, 24] width 9 height 9
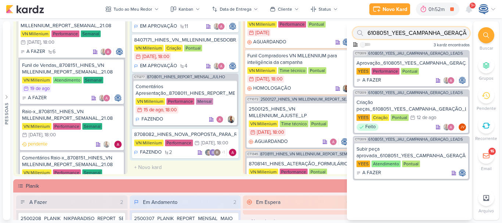
click at [434, 31] on input "6108051_YEES_CAMPANHA_GERAÇÃO_LEADS" at bounding box center [411, 33] width 117 height 12
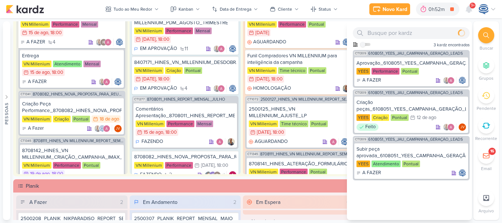
scroll to position [63, 0]
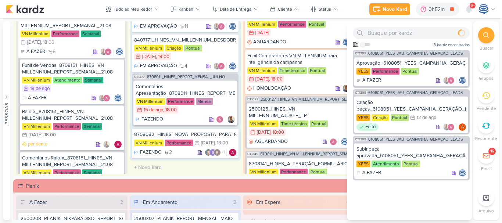
drag, startPoint x: 0, startPoint y: 0, endPoint x: 431, endPoint y: 31, distance: 432.4
click at [431, 31] on input "text" at bounding box center [411, 33] width 117 height 12
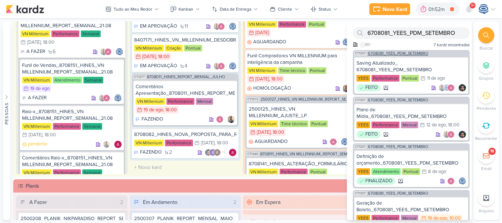
type input "6708081_YEES_PDM_SETEMBRO"
click at [421, 52] on span "6708081_YEES_PDM_SETEMBRO" at bounding box center [398, 53] width 60 height 4
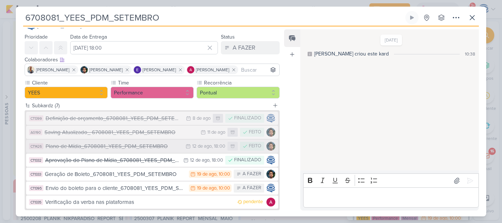
scroll to position [18, 0]
click at [473, 22] on icon at bounding box center [472, 17] width 9 height 9
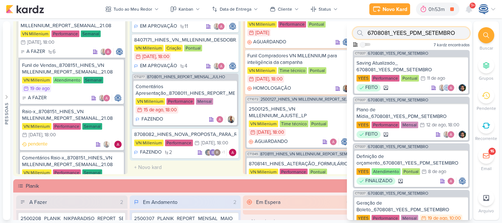
click at [446, 36] on input "6708081_YEES_PDM_SETEMBRO" at bounding box center [411, 33] width 117 height 12
paste input "6308081_YEES_SUBIR_POST_BLOG"
click at [446, 36] on input "6308081_YEES_SUBIR_POST_BLOG" at bounding box center [411, 33] width 117 height 12
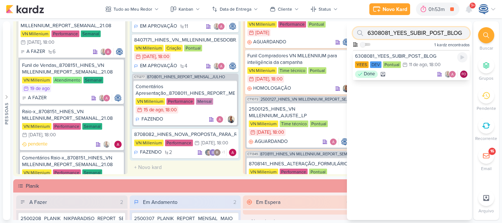
type input "6308081_YEES_SUBIR_POST_BLOG"
click at [427, 55] on div "6308081_YEES_SUBIR_POST_BLOG" at bounding box center [411, 56] width 113 height 7
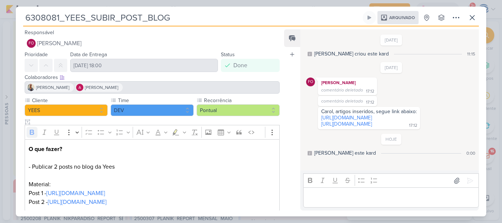
scroll to position [7, 0]
click at [475, 20] on icon at bounding box center [472, 17] width 9 height 9
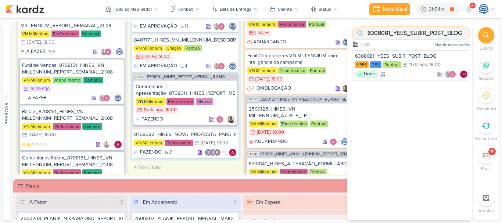
click at [431, 34] on input "6308081_YEES_SUBIR_POST_BLOG" at bounding box center [411, 33] width 117 height 12
paste input "6708121_YEES_ATUALIZAR_EVOLUÇÃO_DE_OBRA_SITE"
type input "6708121_YEES_ATUALIZAR_EVOLUÇÃO_DE_OBRA_SITE"
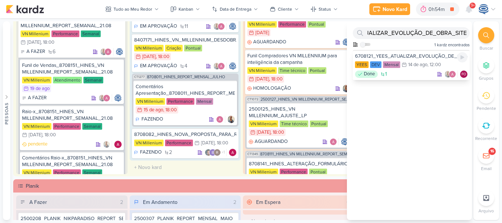
scroll to position [0, 0]
click at [430, 57] on div "6708121_YEES_ATUALIZAR_EVOLUÇÃO_DE_OBRA_SITE" at bounding box center [411, 56] width 113 height 7
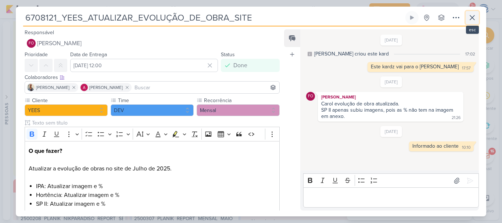
click at [471, 15] on icon at bounding box center [472, 17] width 9 height 9
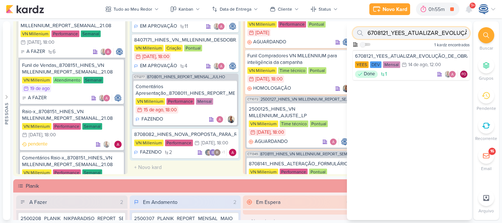
click at [436, 32] on input "6708121_YEES_ATUALIZAR_EVOLUÇÃO_DE_OBRA_SITE" at bounding box center [411, 33] width 117 height 12
paste input "6608121_YEES_ATUALIZAR_EVOLUÇÃO_DE_OBRA_INBOUND"
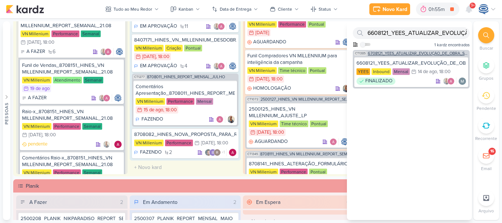
click at [426, 50] on div "CT1385 6708121_YEES_ATUALIZAR_EVOLUÇÃO_DE_OBRA_SITE" at bounding box center [411, 53] width 117 height 6
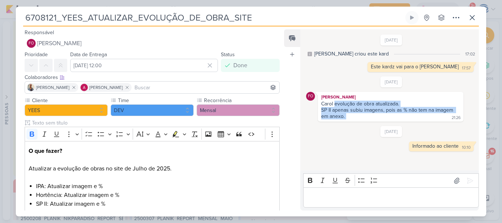
drag, startPoint x: 334, startPoint y: 103, endPoint x: 388, endPoint y: 120, distance: 56.5
click at [388, 120] on div "FO [PERSON_NAME] Carol evolução de obra atualizada. SP II apenas subiu imagens,…" at bounding box center [391, 107] width 146 height 30
click at [468, 15] on icon at bounding box center [472, 17] width 9 height 9
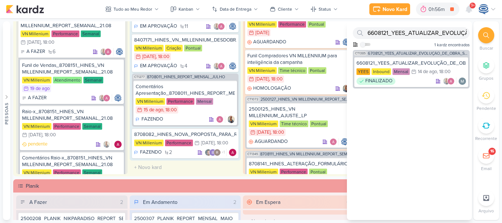
click at [487, 35] on icon at bounding box center [487, 35] width 6 height 6
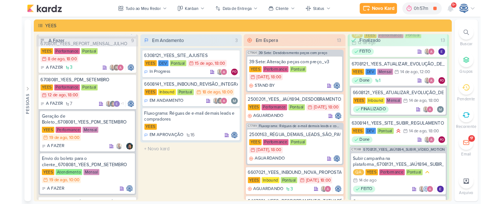
scroll to position [922, 0]
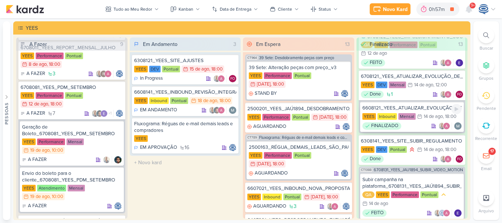
click at [424, 119] on div "14/8 [DATE] 18:00" at bounding box center [436, 116] width 39 height 7
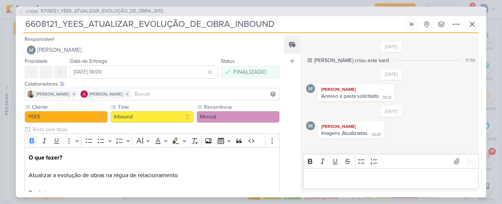
scroll to position [42, 0]
click at [472, 27] on icon at bounding box center [472, 24] width 9 height 9
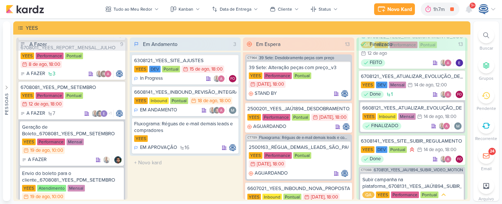
click at [483, 36] on div at bounding box center [486, 35] width 16 height 16
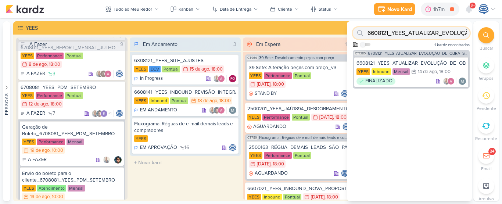
paste input "8708141_HINES_ALTERAÇÃO_FORMULÁRIO"
type input "8708141_HINES_ALTERAÇÃO_FORMULÁRIO"
click at [389, 39] on div "8708141_HINES_ALTERAÇÃO_FORMULÁRIO Como admin, ative para buscar em todos os ka…" at bounding box center [409, 35] width 125 height 29
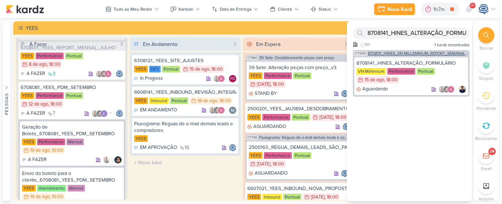
click at [399, 53] on span "8708111_HINES_VN MILLENNIUM_REPORT_SEMANAL_14.08" at bounding box center [418, 53] width 100 height 4
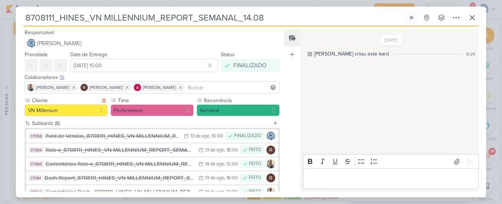
scroll to position [91, 0]
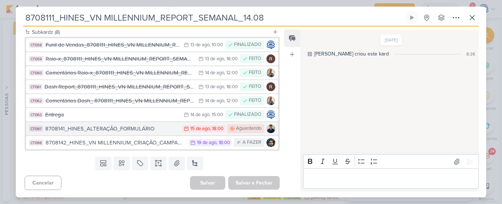
click at [82, 133] on button "CT1397 8708141_HINES_ALTERAÇÃO_FORMULÁRIO 15/8 [DATE] 18:00 [GEOGRAPHIC_DATA]" at bounding box center [152, 128] width 252 height 13
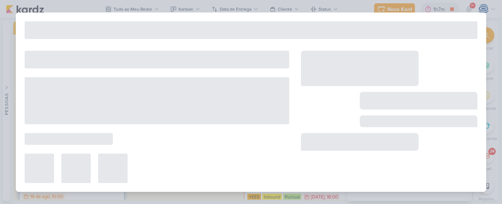
type input "8708141_HINES_ALTERAÇÃO_FORMULÁRIO"
type input "[DATE] 18:00"
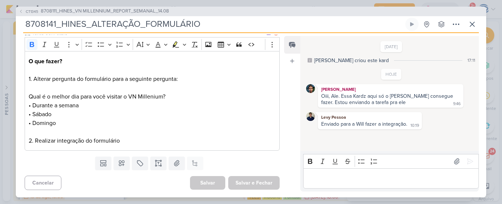
scroll to position [0, 0]
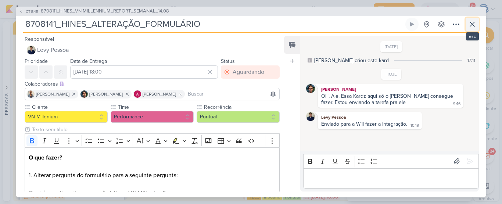
click at [478, 29] on button at bounding box center [472, 24] width 13 height 13
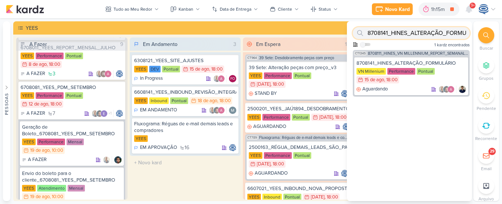
click at [443, 33] on input "8708141_HINES_ALTERAÇÃO_FORMULÁRIO" at bounding box center [411, 33] width 117 height 12
paste input "6708123_YEES_39SETE_GOOGLE_ADS_CRIAR_GRUPO_DE_ANÚNCIOS"
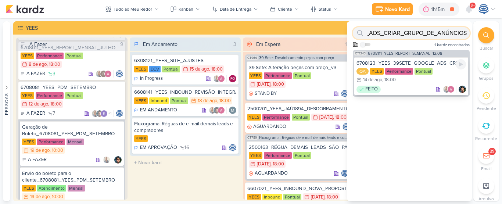
type input "6708123_YEES_39SETE_GOOGLE_ADS_CRIAR_GRUPO_DE_ANÚNCIOS"
click at [406, 77] on div "QA [GEOGRAPHIC_DATA] Performance Pontual 14/8 [DATE] 18:00" at bounding box center [412, 76] width 110 height 16
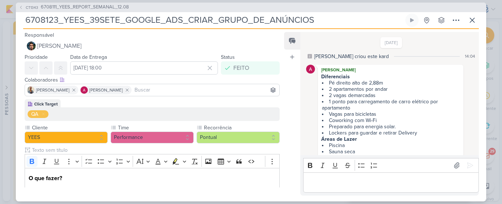
scroll to position [104, 0]
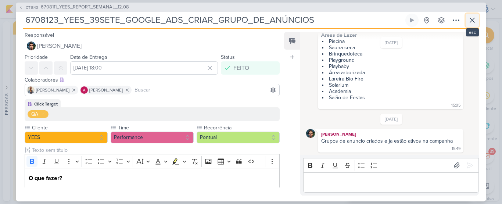
click at [468, 22] on icon at bounding box center [472, 20] width 9 height 9
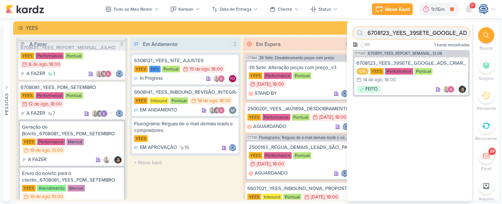
click at [442, 30] on input "6708123_YEES_39SETE_GOOGLE_ADS_CRIAR_GRUPO_DE_ANÚNCIOS" at bounding box center [411, 33] width 117 height 12
paste input "6708125_YEES_MANSÕES_CRIAÇÃO_CAMPANHA_IMAX_GOOGLE_ADS"
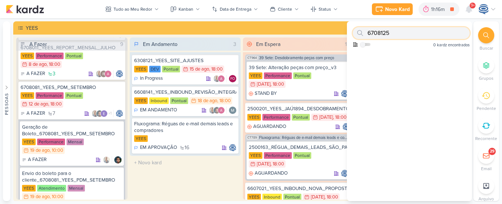
scroll to position [0, 0]
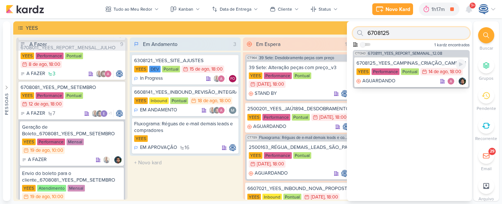
type input "6708125"
click at [420, 64] on div "6708125_YEES_CAMPINAS_CRIAÇÃO_CAMPANHA_IAMAX_GOOGLE_ADS" at bounding box center [412, 63] width 110 height 7
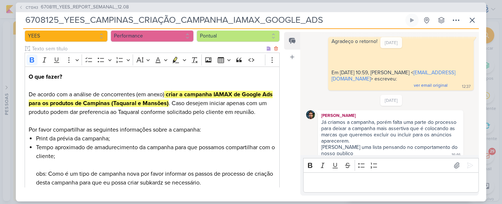
scroll to position [81, 0]
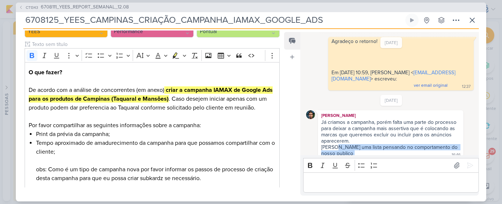
drag, startPoint x: 334, startPoint y: 139, endPoint x: 346, endPoint y: 149, distance: 15.4
click at [346, 149] on div "Já criamos a campanha, porém falta uma parte do processo para deixar a campanha…" at bounding box center [391, 138] width 143 height 38
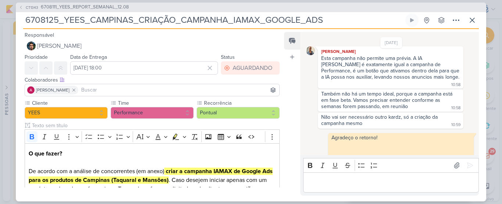
scroll to position [130, 0]
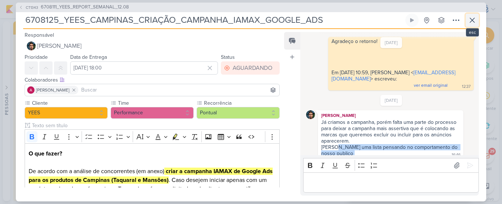
click at [474, 21] on icon at bounding box center [472, 20] width 9 height 9
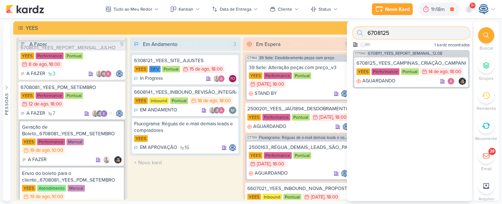
click at [425, 28] on input "6708125" at bounding box center [411, 33] width 117 height 12
paste input "6108121_YEES_ESSÊNCIA_CAMPOLIM_SOLICITAR_ALTERAÇÃO_CRIATIVO"
type input "6108121_YEES_ESSÊNCIA_CAMPOLIM_SOLICITAR_ALTERAÇÃO_CRIATIVO"
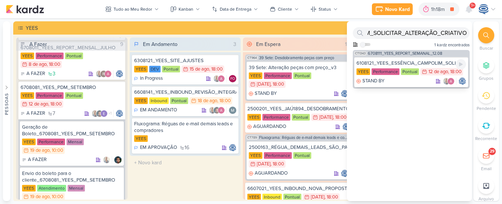
scroll to position [0, 0]
click at [417, 60] on div "6108121_YEES_ESSÊNCIA_CAMPOLIM_SOLICITAR_ALTERAÇÃO_CRIATIVO [GEOGRAPHIC_DATA] P…" at bounding box center [411, 72] width 114 height 30
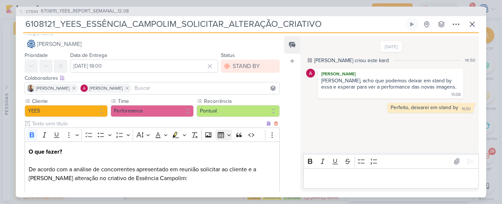
scroll to position [43, 0]
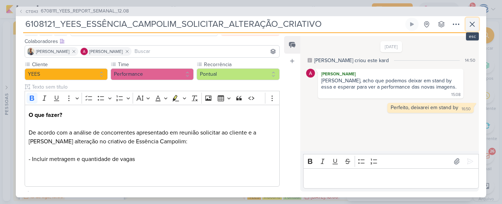
click at [477, 26] on button at bounding box center [472, 24] width 13 height 13
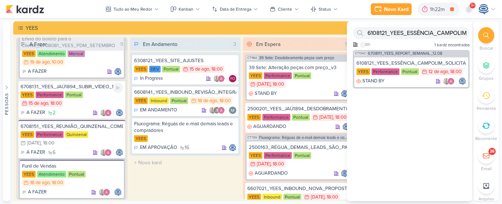
scroll to position [176, 0]
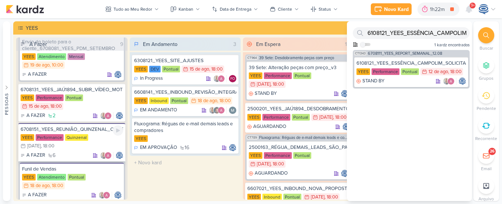
click at [87, 133] on div "6708151_YEES_REUNIÃO_QUINZENAL_COMERCIAL_20.08" at bounding box center [72, 129] width 103 height 7
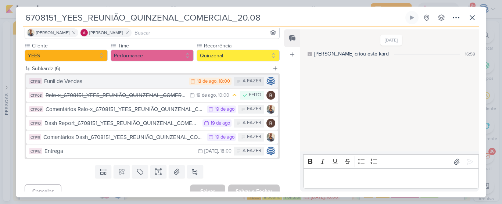
scroll to position [56, 0]
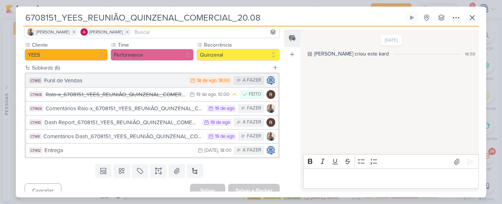
click at [110, 83] on div "Funil de Vendas" at bounding box center [114, 80] width 141 height 8
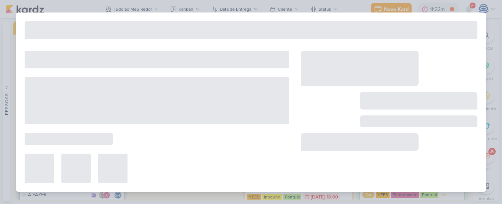
type input "Funil de Vendas"
type input "[DATE] 18:00"
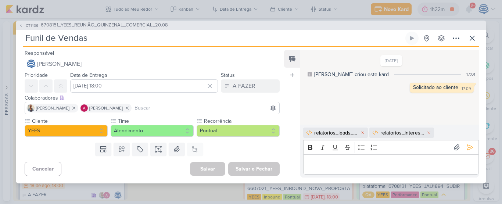
click at [469, 120] on div "[DATE] [PERSON_NAME] criou este kard 17:01 Solicitado ao cliente 17:09 17:09 [G…" at bounding box center [389, 88] width 178 height 74
click at [467, 146] on icon at bounding box center [470, 147] width 7 height 7
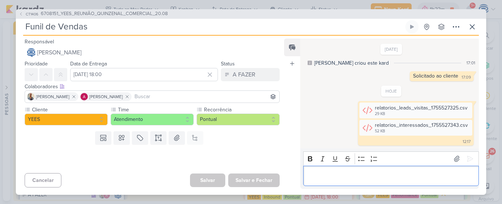
click at [388, 177] on p "Editor editing area: main" at bounding box center [391, 175] width 168 height 9
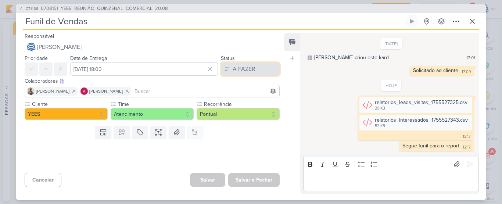
click at [255, 70] on button "A FAZER" at bounding box center [250, 69] width 59 height 13
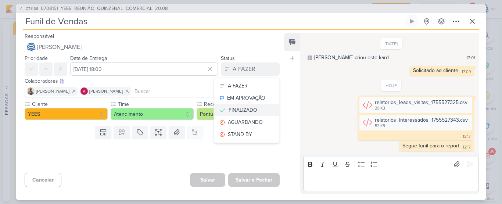
click at [238, 107] on div "FINALIZADO" at bounding box center [243, 110] width 29 height 8
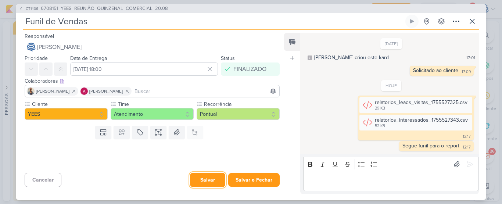
click at [204, 182] on button "Salvar" at bounding box center [207, 180] width 35 height 14
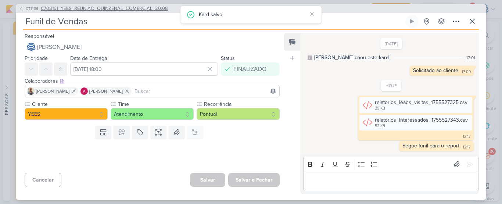
click at [139, 12] on span "6708151_YEES_REUNIÃO_QUINZENAL_COMERCIAL_20.08" at bounding box center [104, 8] width 127 height 7
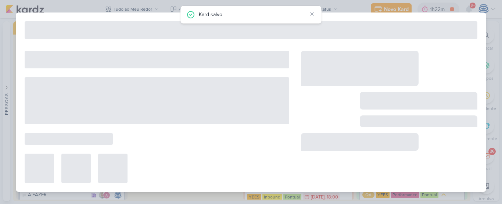
type input "6708151_YEES_REUNIÃO_QUINZENAL_COMERCIAL_20.08"
type input "[DATE] 18:00"
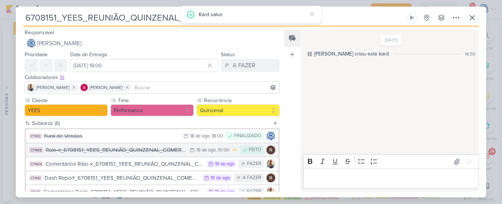
scroll to position [63, 0]
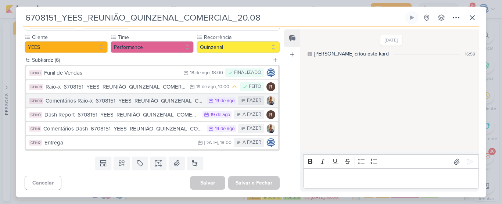
click at [112, 99] on div "Comentários Raio-x_6708151_YEES_REUNIÃO_QUINZENAL_COMERCIAL_20.08" at bounding box center [125, 101] width 158 height 8
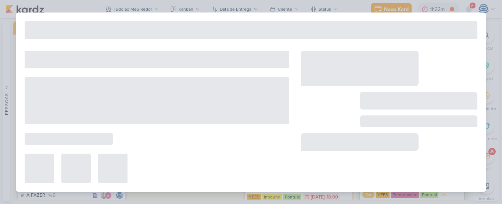
type input "Comentários Raio-x_6708151_YEES_REUNIÃO_QUINZENAL_COMERCIAL_20.08"
type input "[DATE] 23:59"
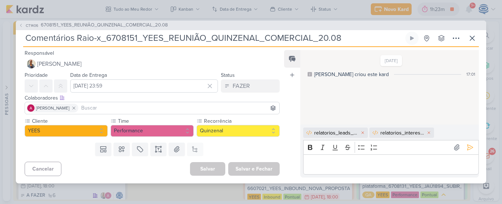
click at [325, 164] on p "Editor editing area: main" at bounding box center [391, 164] width 168 height 9
click at [467, 145] on icon at bounding box center [470, 147] width 7 height 7
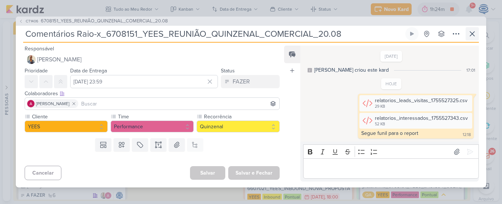
drag, startPoint x: 479, startPoint y: 37, endPoint x: 471, endPoint y: 33, distance: 8.7
click at [471, 33] on div "CT1406 6708151_YEES_REUNIÃO_QUINZENAL_COMERCIAL_20.08 Comentários Raio-x_670815…" at bounding box center [251, 102] width 471 height 171
click at [471, 33] on icon at bounding box center [472, 33] width 9 height 9
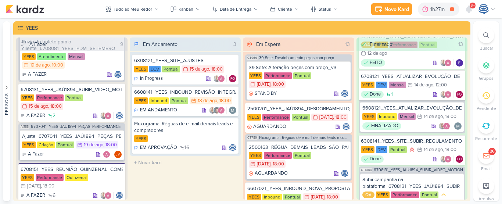
click at [489, 36] on icon at bounding box center [487, 35] width 6 height 6
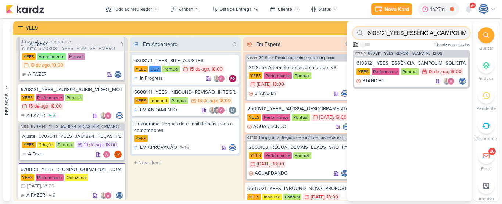
paste input "708141_YEES_ESSENCIA_CAMPOLIM_PMAX_OFFLINE"
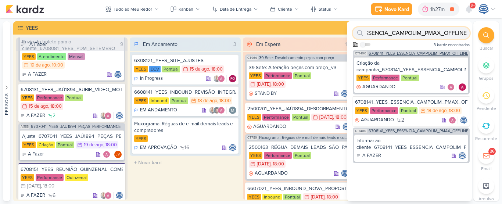
type input "6708141_YEES_ESSENCIA_CAMPOLIM_PMAX_OFFLINE"
click at [426, 50] on div "CT1400 6708141_YEES_ESSENCIA_CAMPOLIM_PMAX_OFFLINE" at bounding box center [411, 53] width 117 height 6
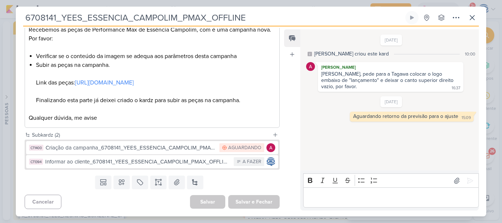
scroll to position [148, 0]
click at [469, 15] on icon at bounding box center [472, 17] width 9 height 9
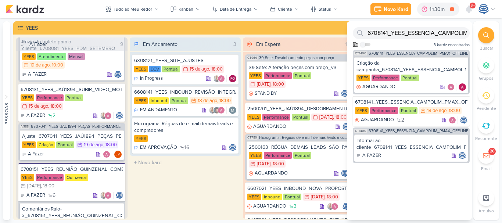
click at [490, 29] on div at bounding box center [486, 35] width 16 height 16
